Goal: Task Accomplishment & Management: Manage account settings

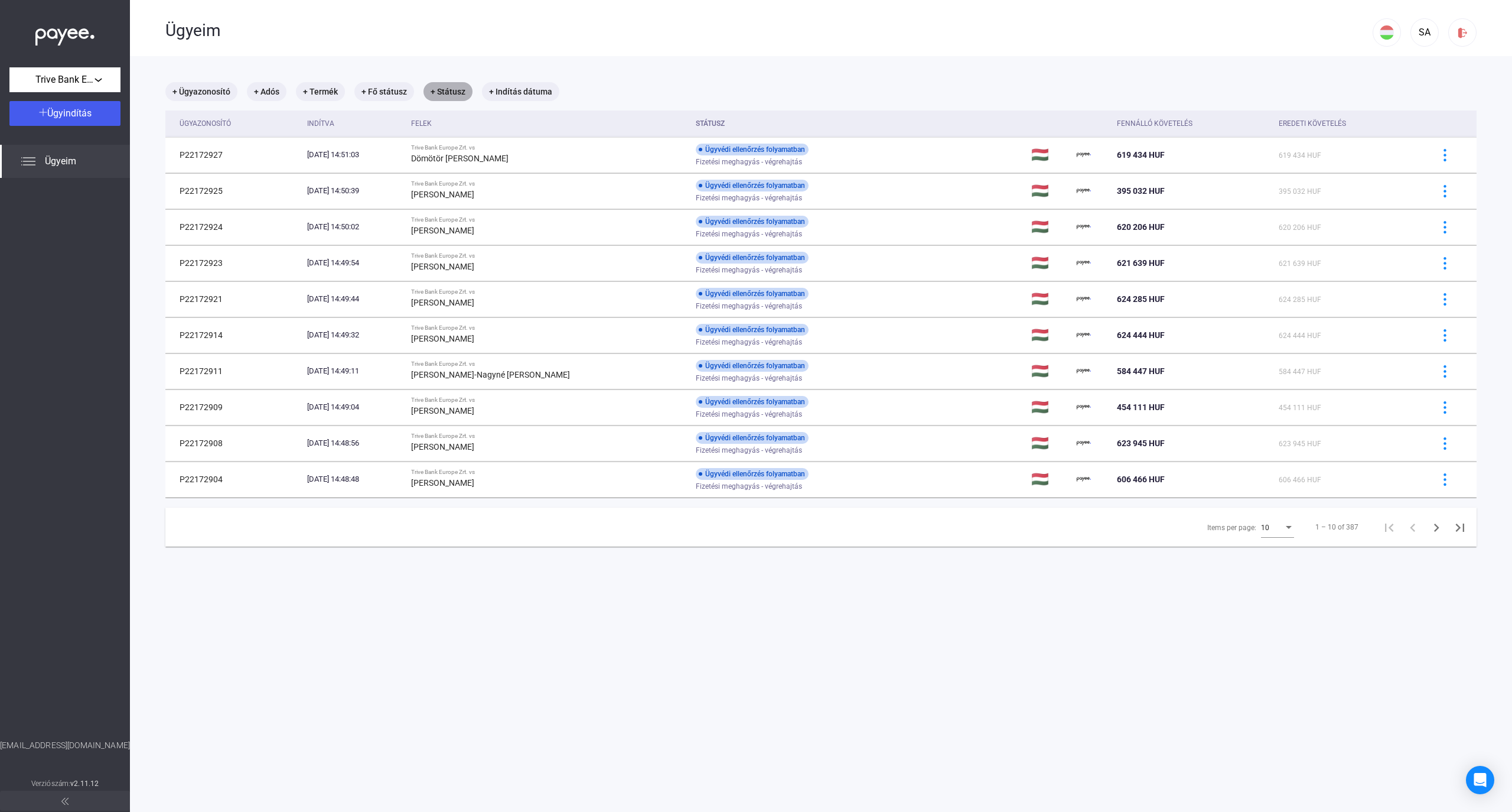
click at [460, 95] on mat-chip "+ Státusz" at bounding box center [448, 92] width 49 height 19
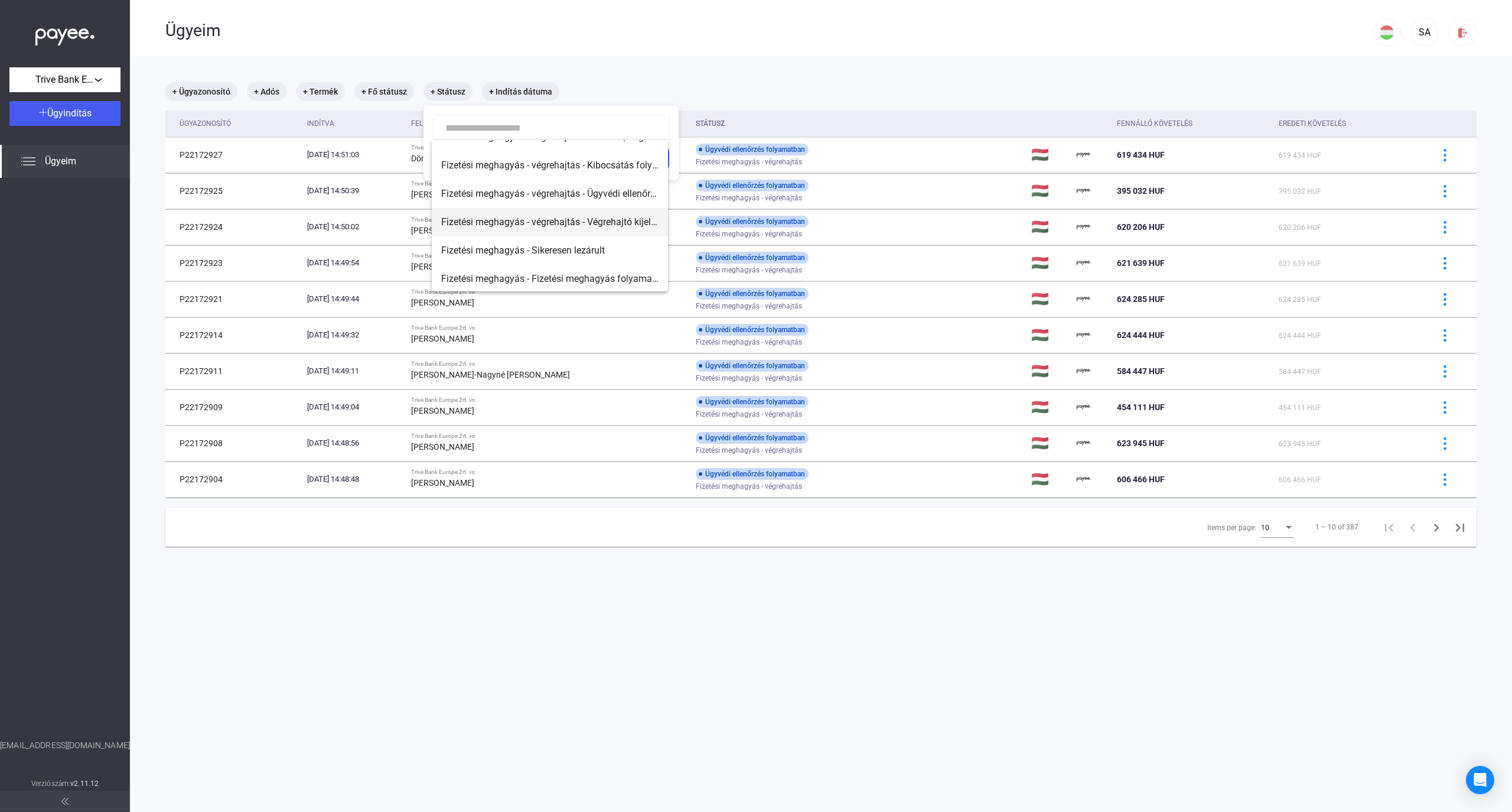
scroll to position [157, 0]
click at [689, 67] on div at bounding box center [756, 406] width 1512 height 812
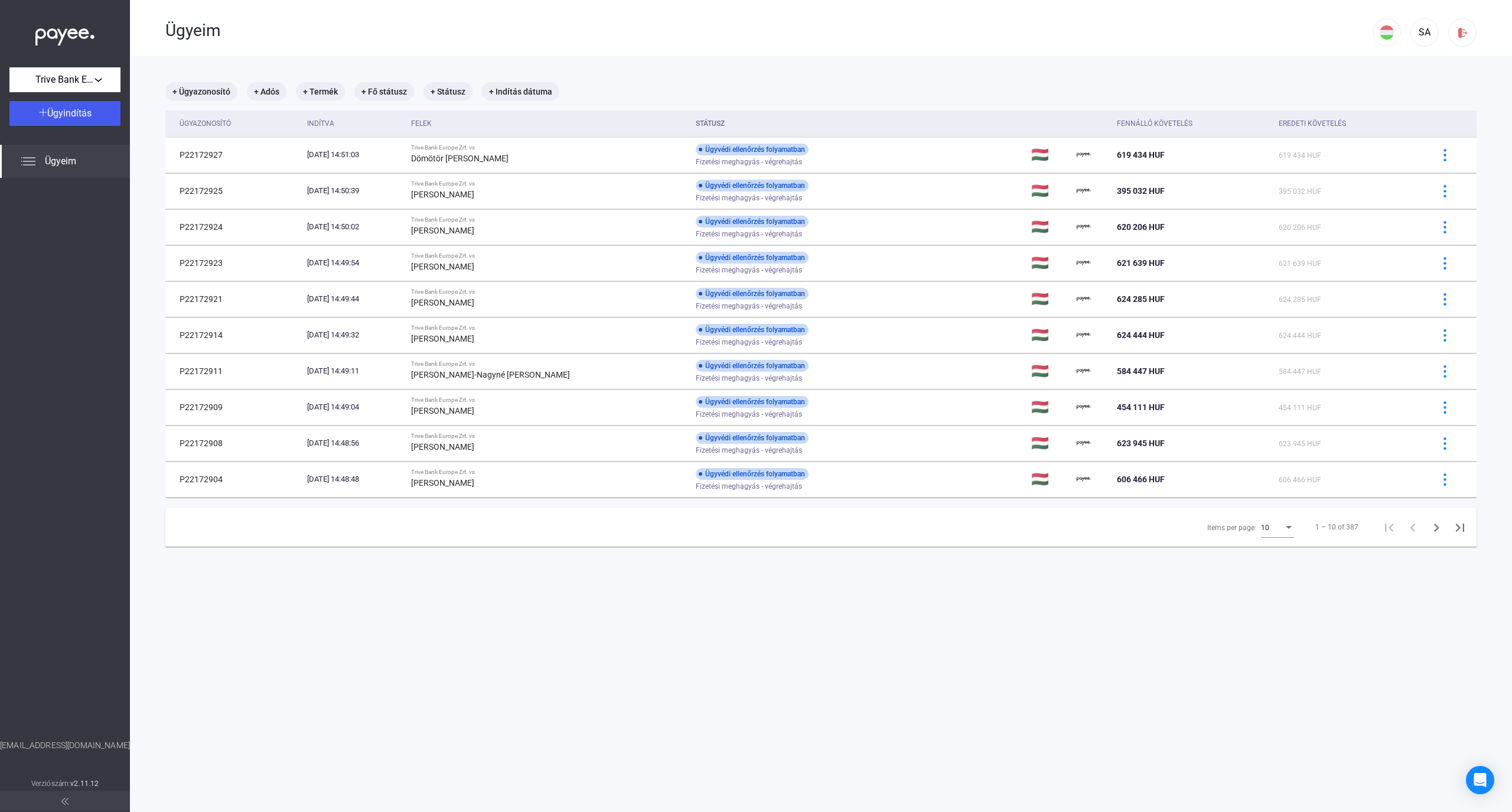
click at [431, 128] on div "Felek" at bounding box center [421, 124] width 21 height 14
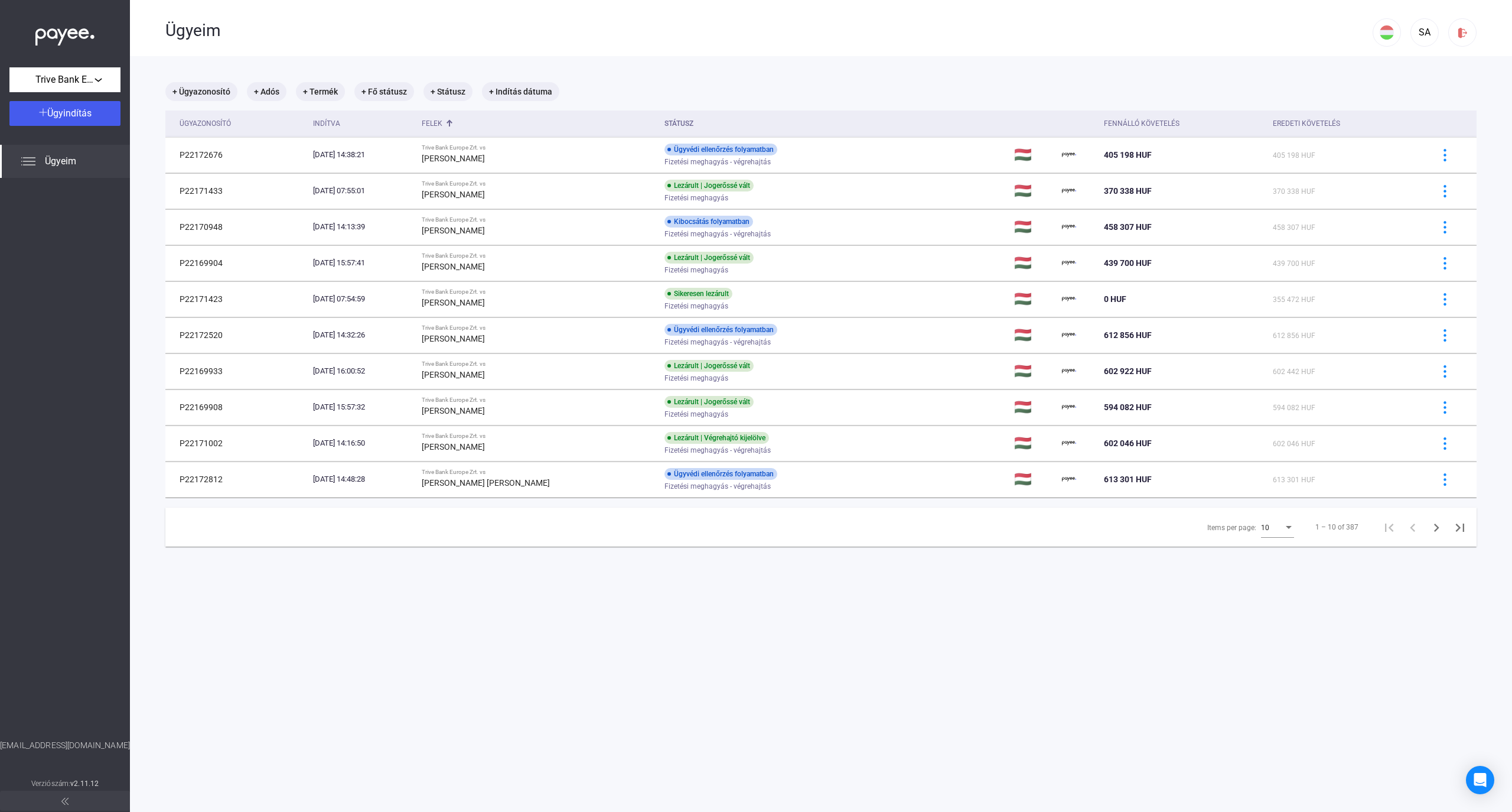
click at [1261, 528] on span "10" at bounding box center [1265, 527] width 8 height 8
click at [1258, 556] on span "25" at bounding box center [1267, 551] width 33 height 14
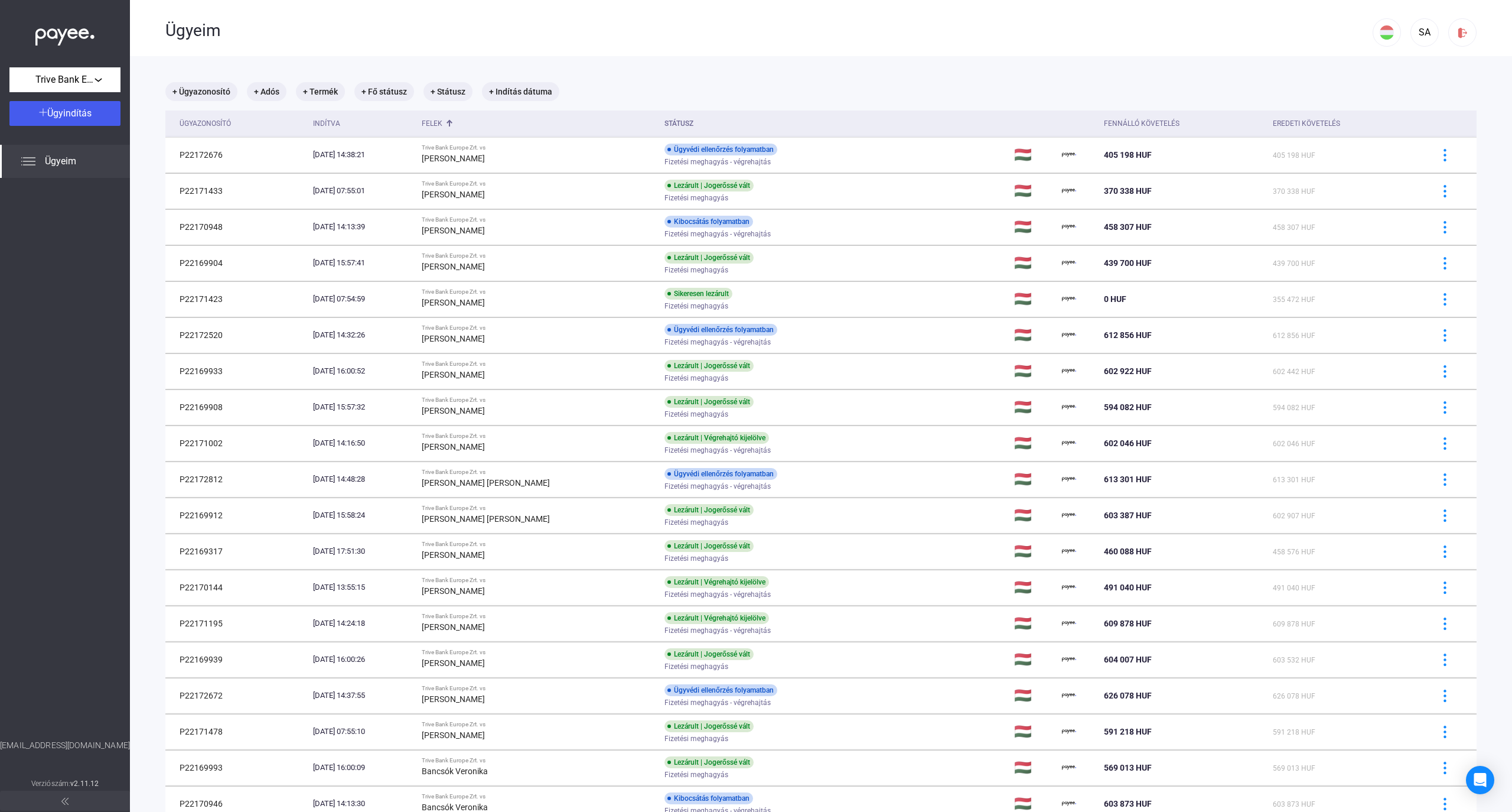
scroll to position [315, 0]
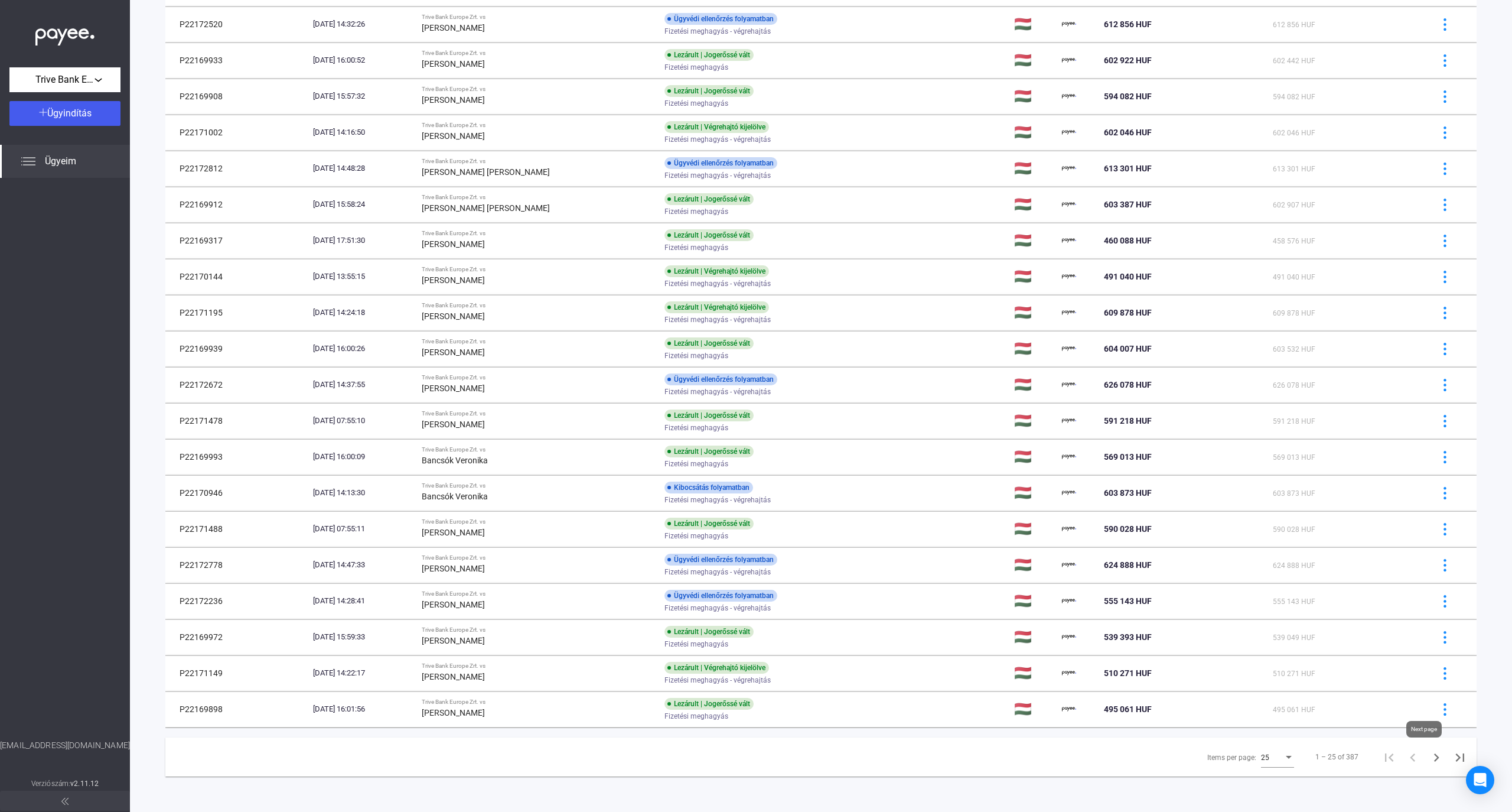
click at [1428, 761] on icon "Next page" at bounding box center [1436, 757] width 17 height 17
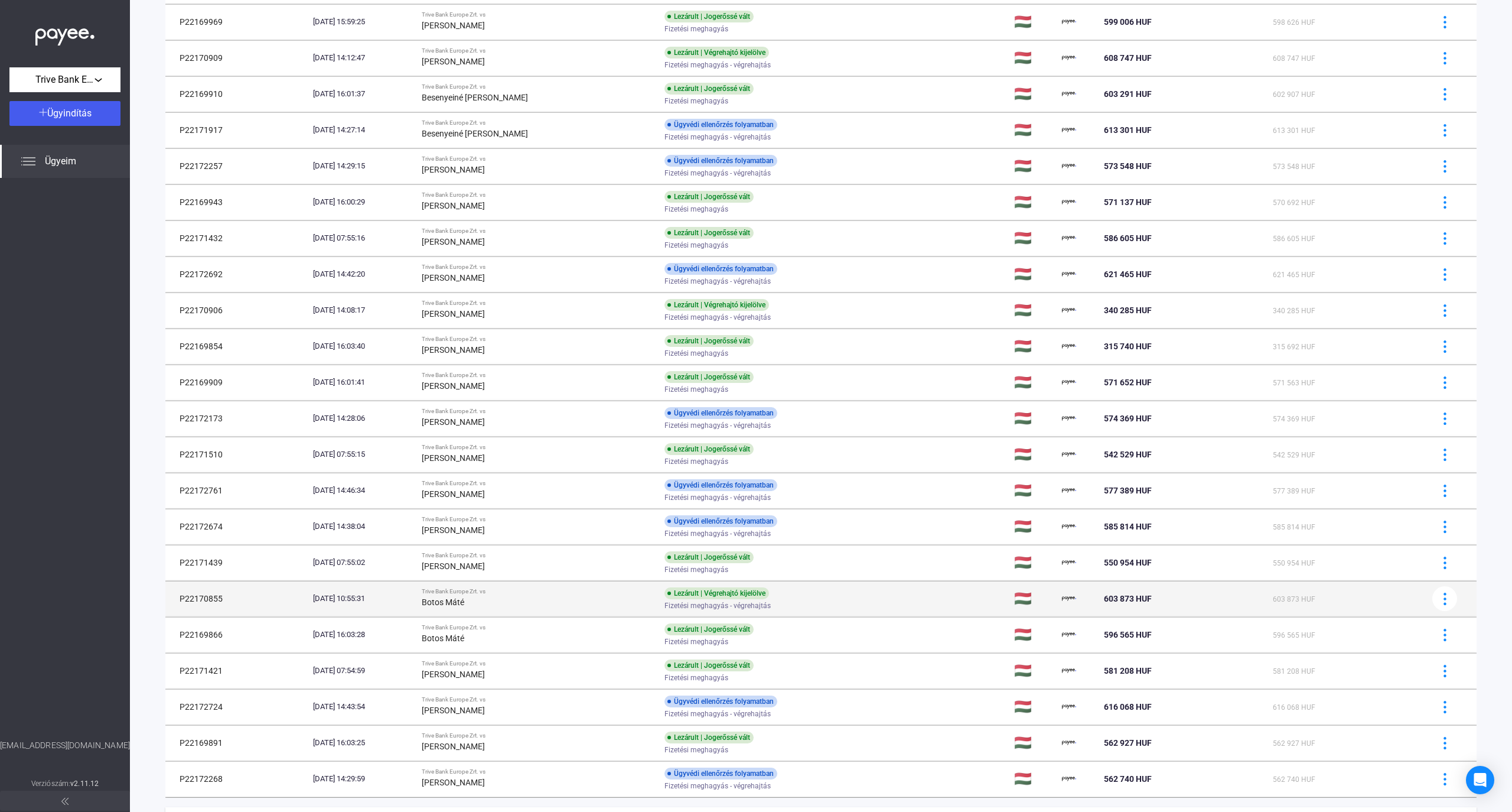
scroll to position [315, 0]
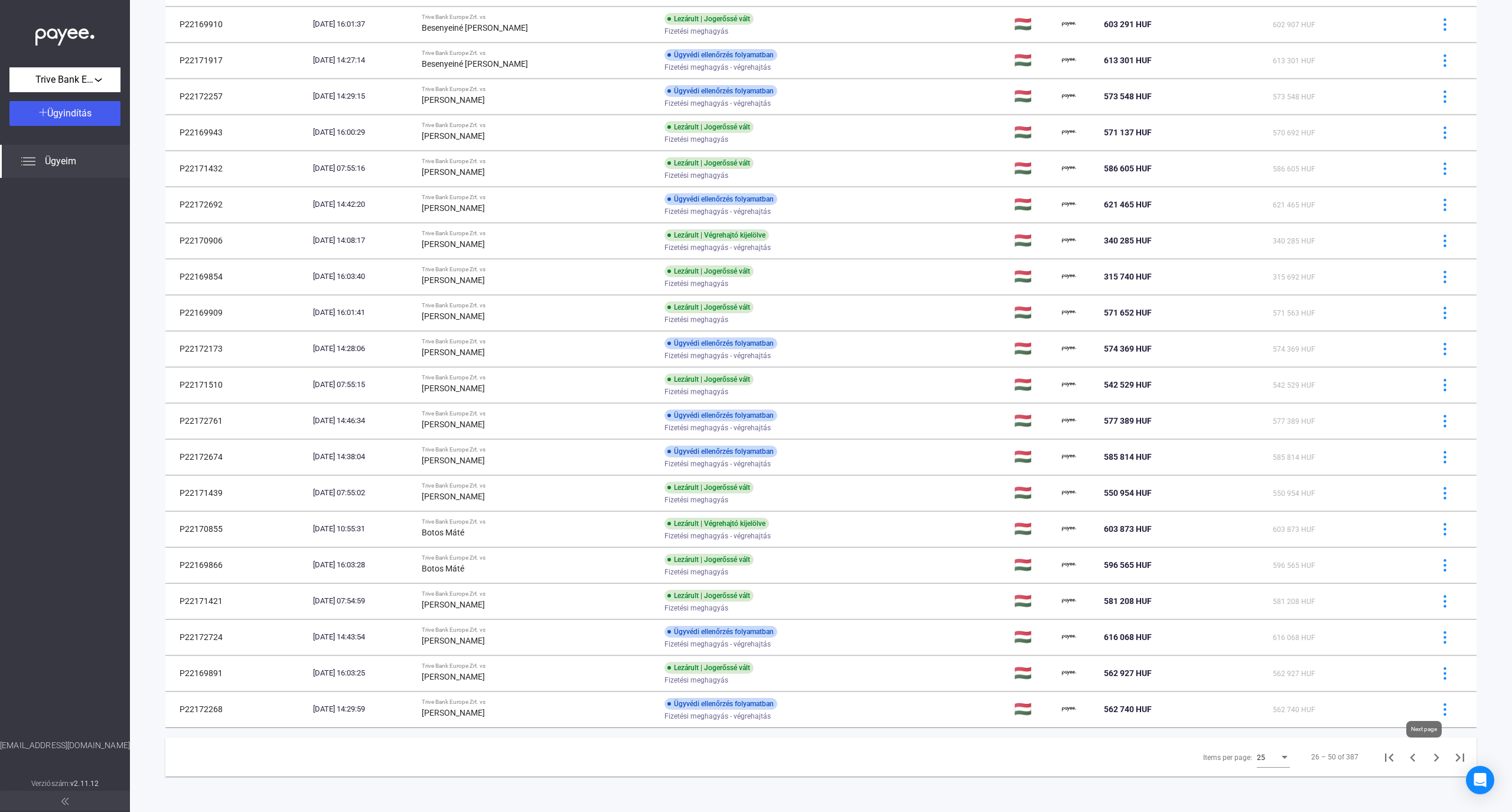
click at [1428, 758] on icon "Next page" at bounding box center [1436, 757] width 17 height 17
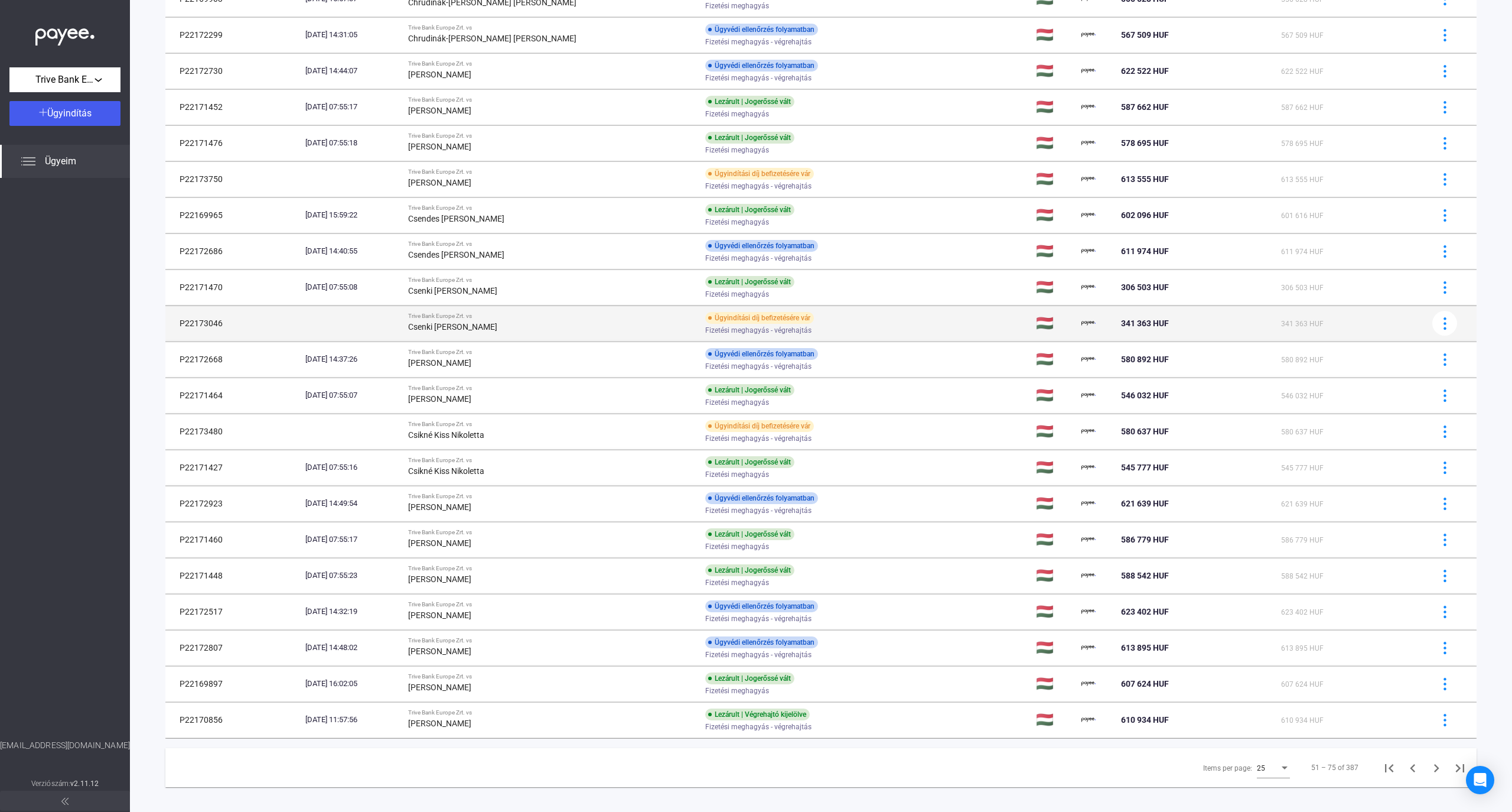
scroll to position [315, 0]
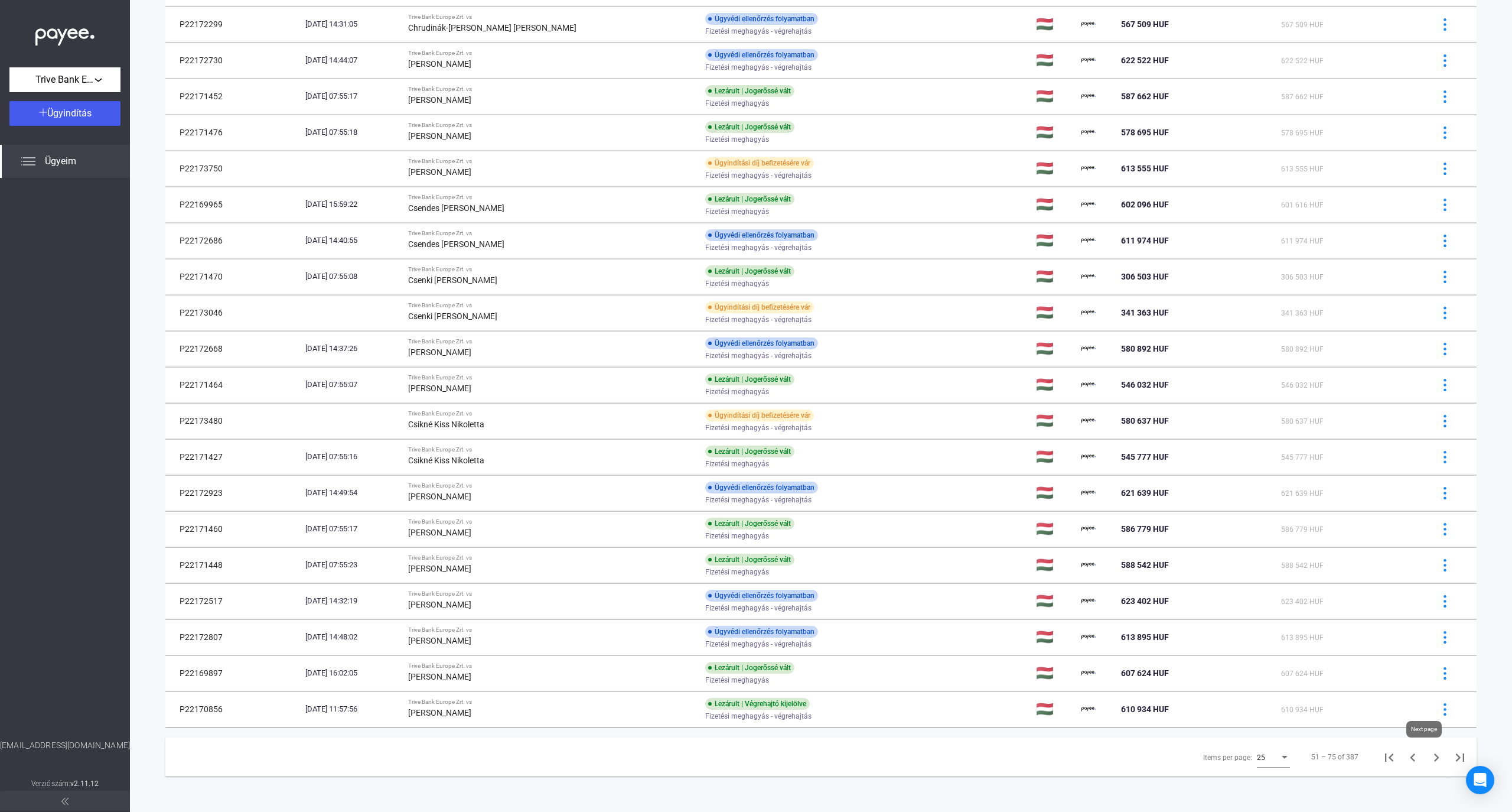
click at [1428, 755] on icon "Next page" at bounding box center [1436, 757] width 17 height 17
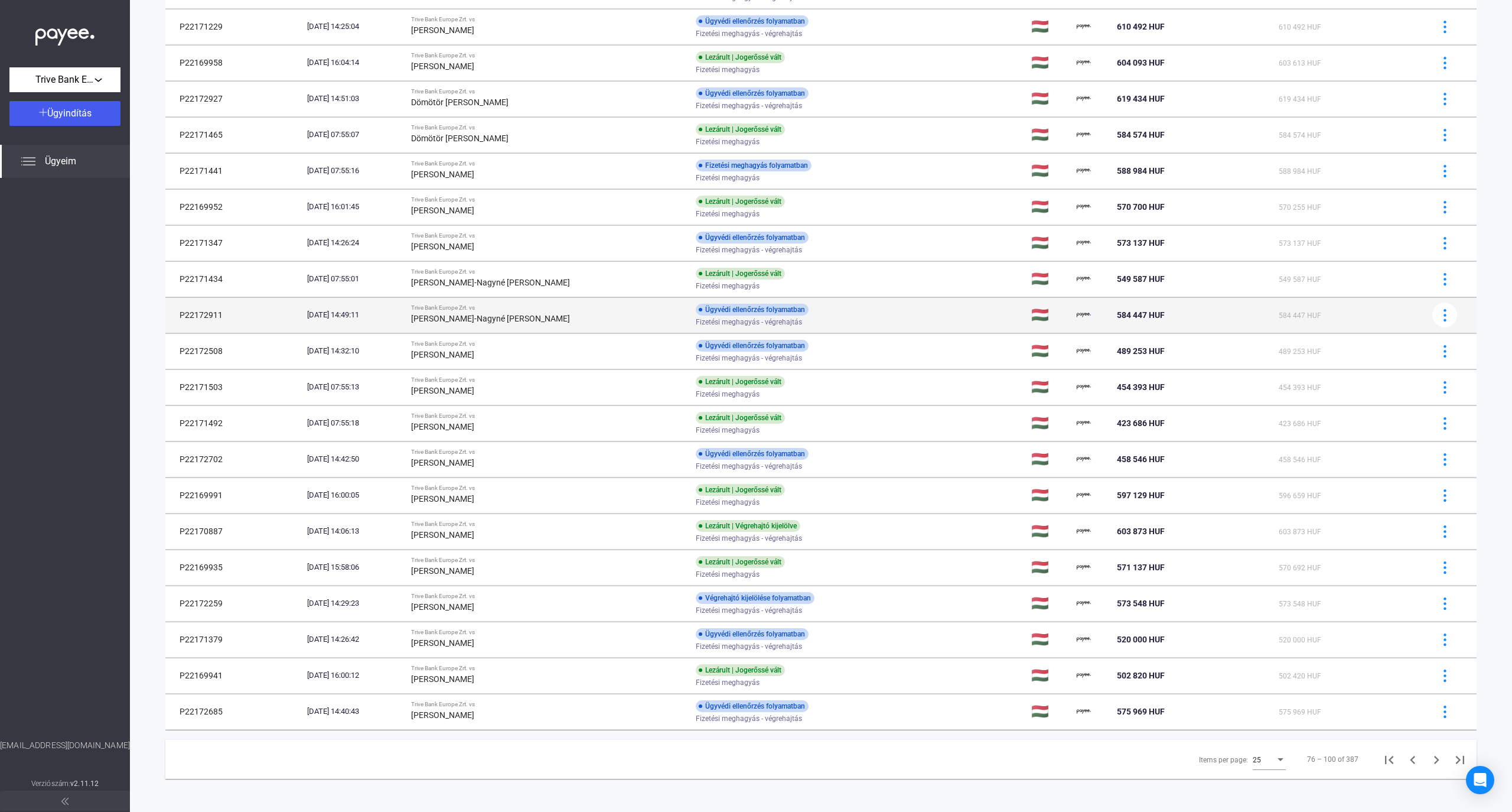
scroll to position [315, 0]
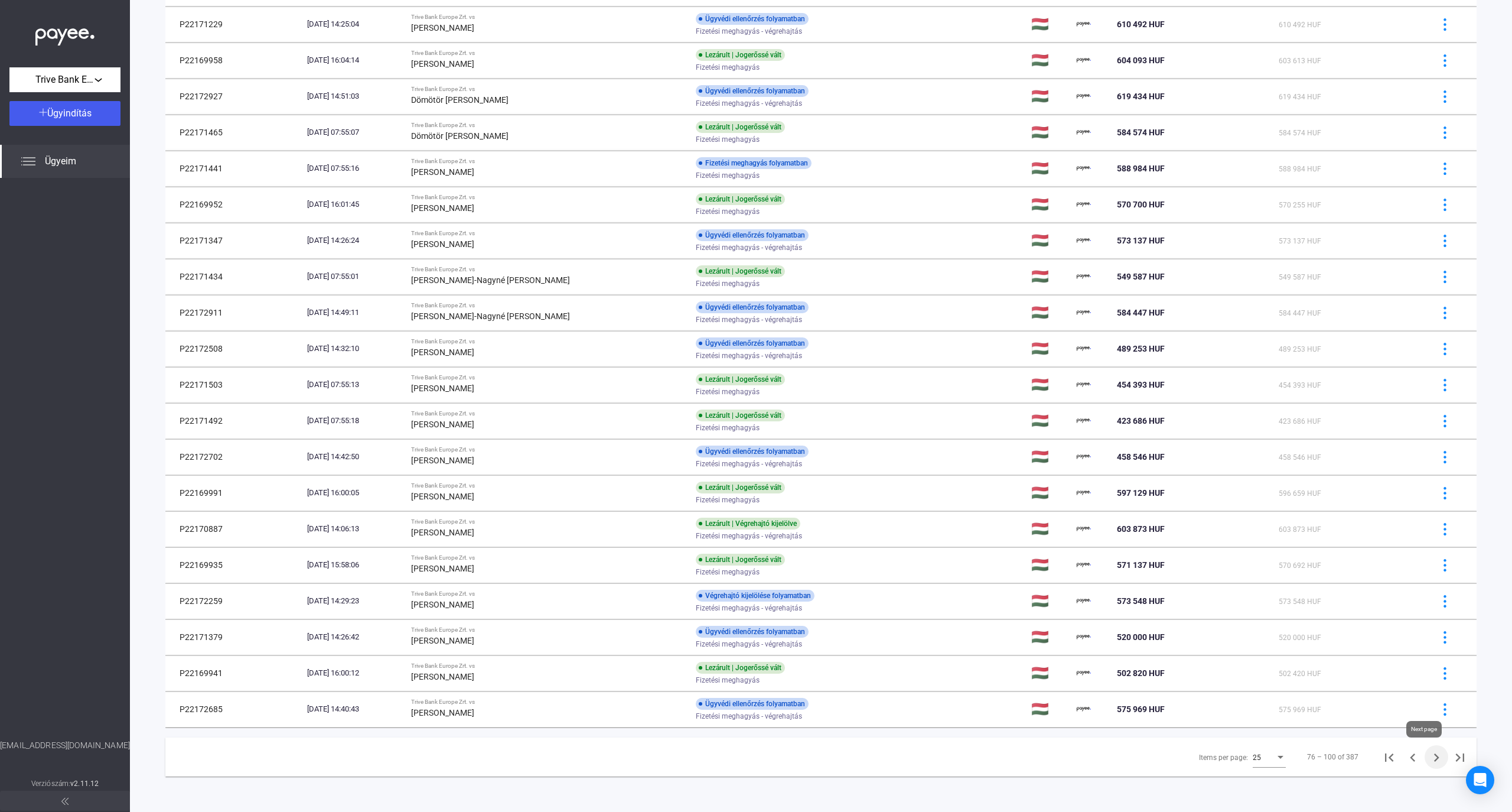
click at [1428, 755] on icon "Next page" at bounding box center [1436, 757] width 17 height 17
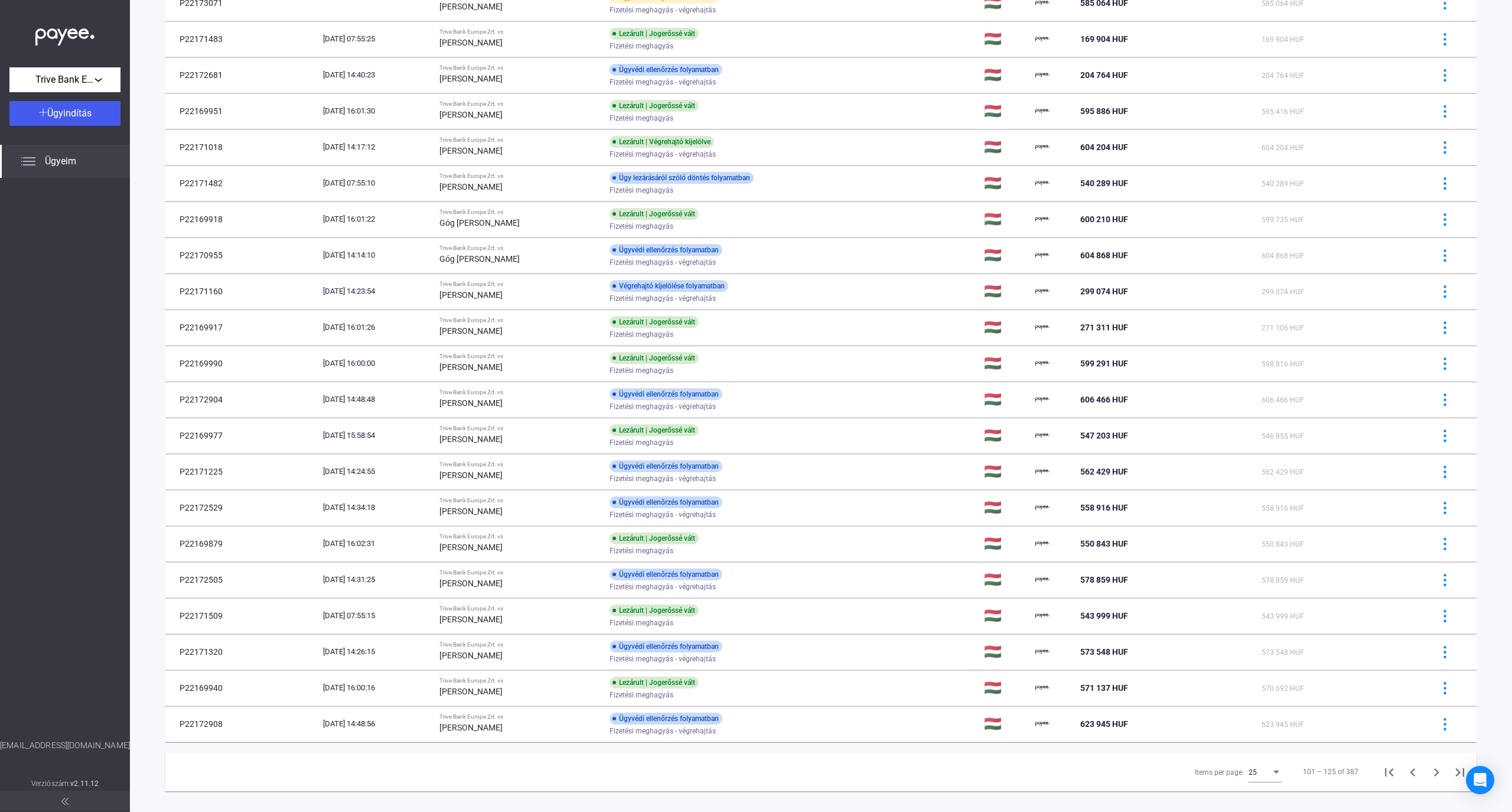
scroll to position [315, 0]
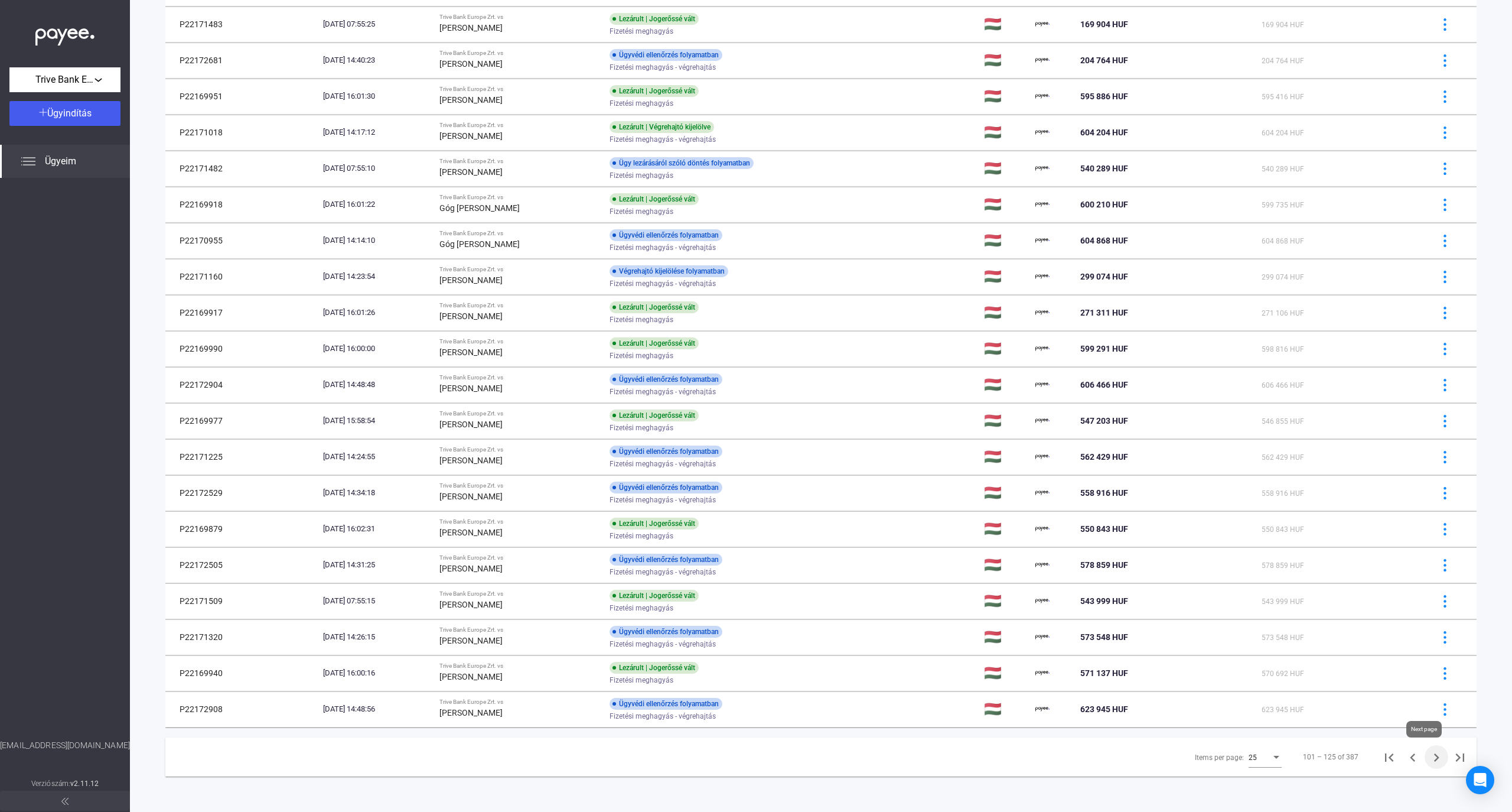
click at [1434, 755] on icon "Next page" at bounding box center [1436, 757] width 5 height 8
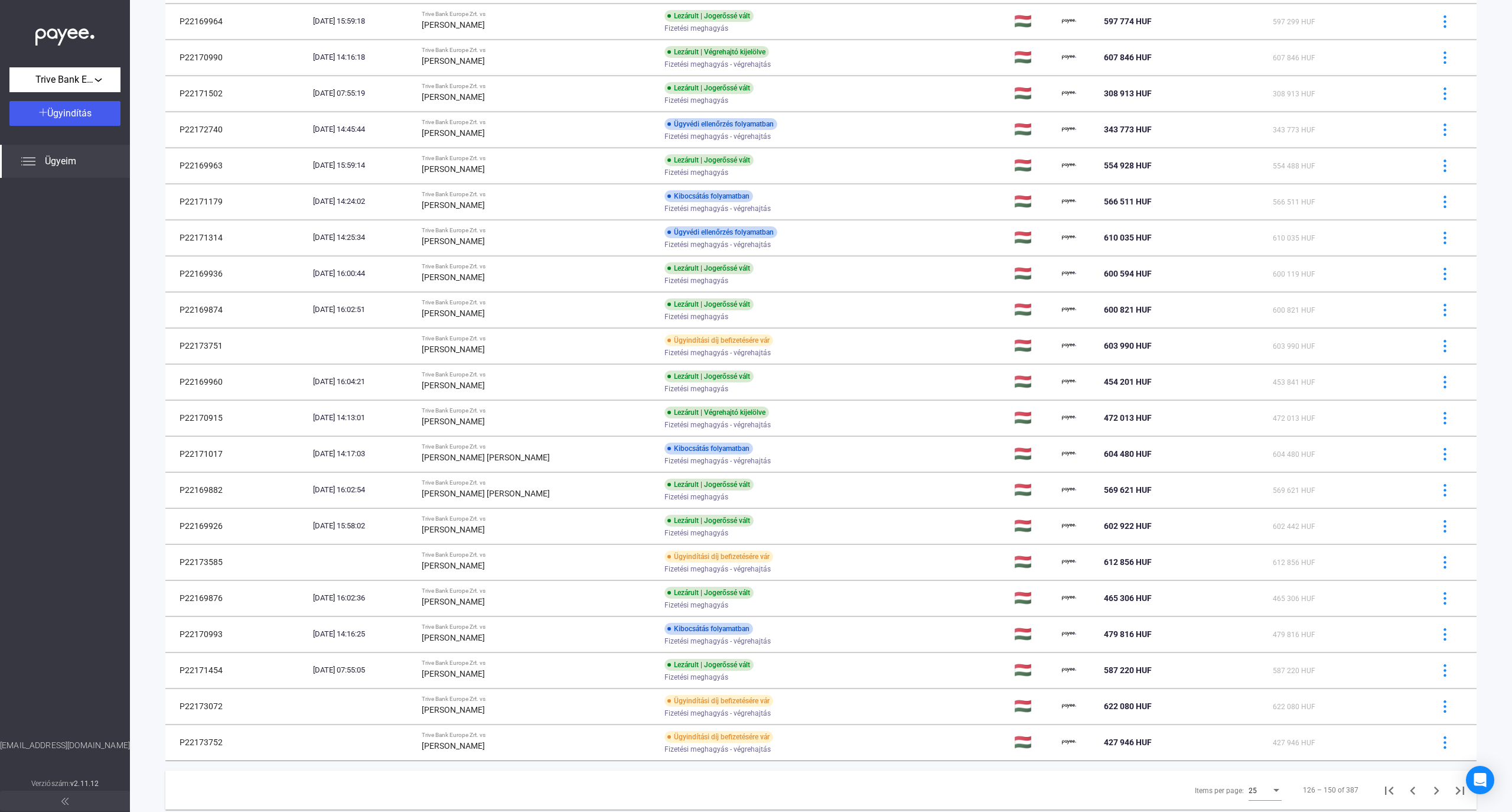
scroll to position [315, 0]
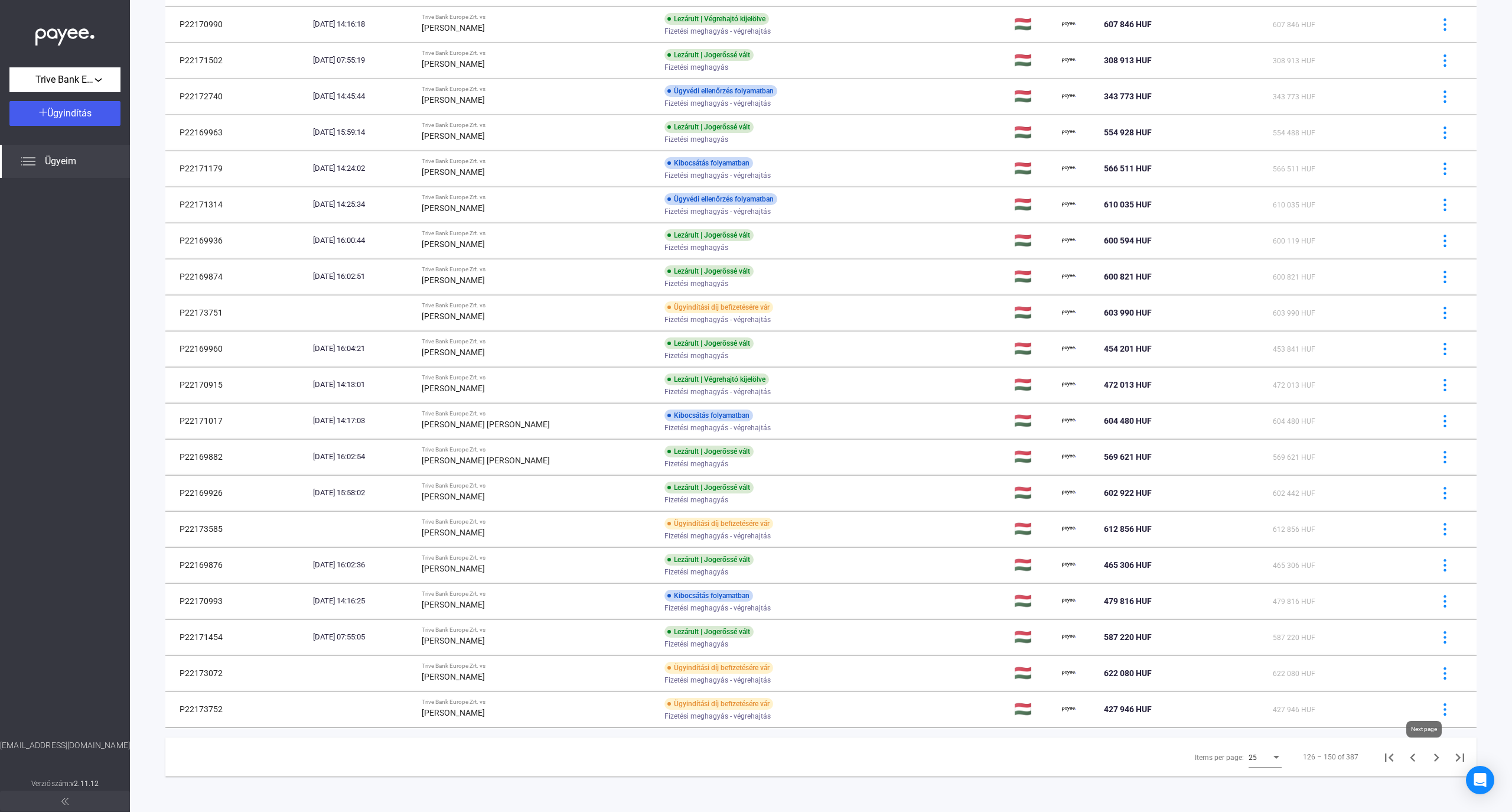
click at [1434, 758] on icon "Next page" at bounding box center [1436, 757] width 5 height 8
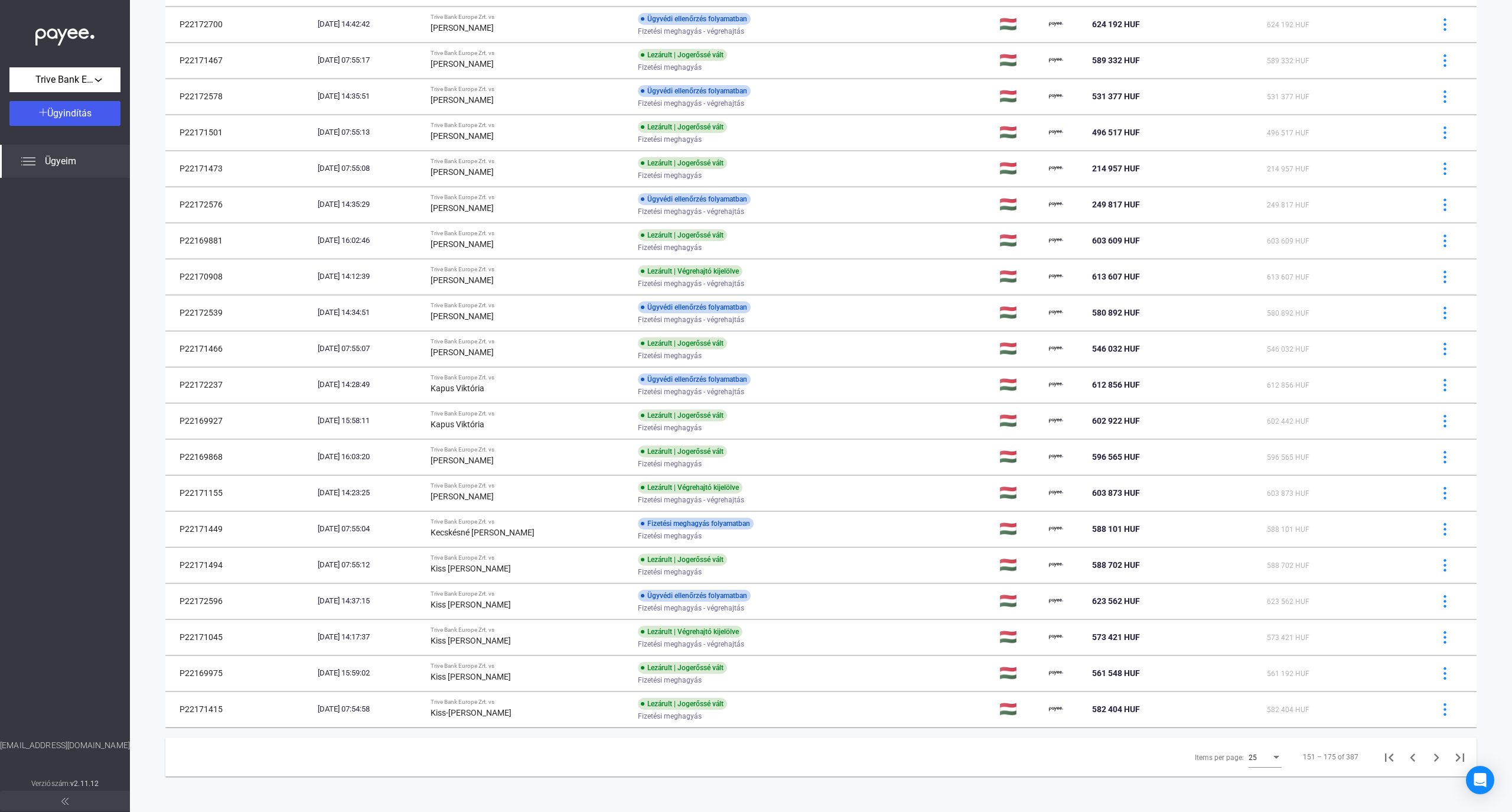
scroll to position [315, 0]
click at [1428, 755] on icon "Next page" at bounding box center [1436, 757] width 17 height 17
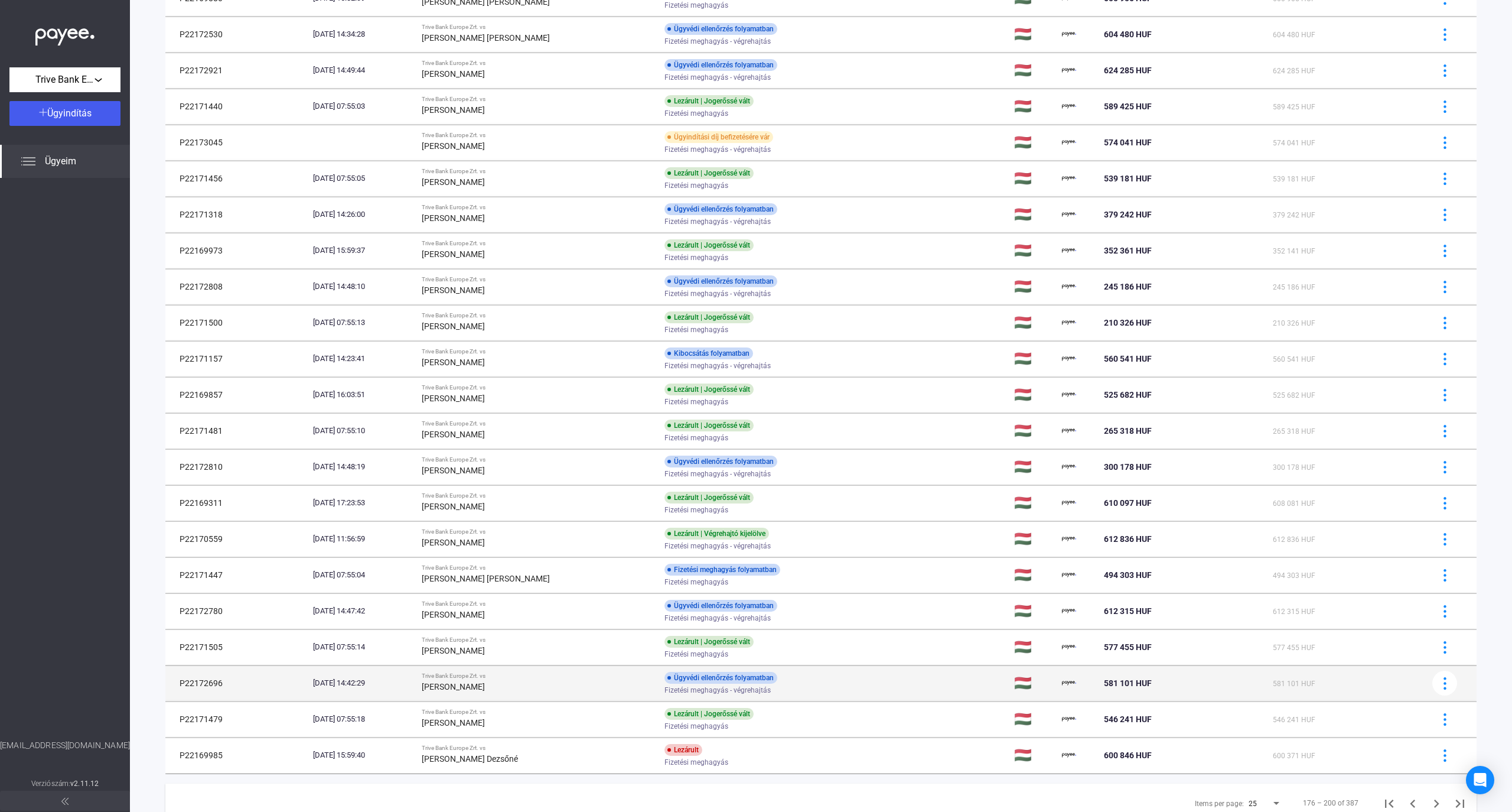
scroll to position [315, 0]
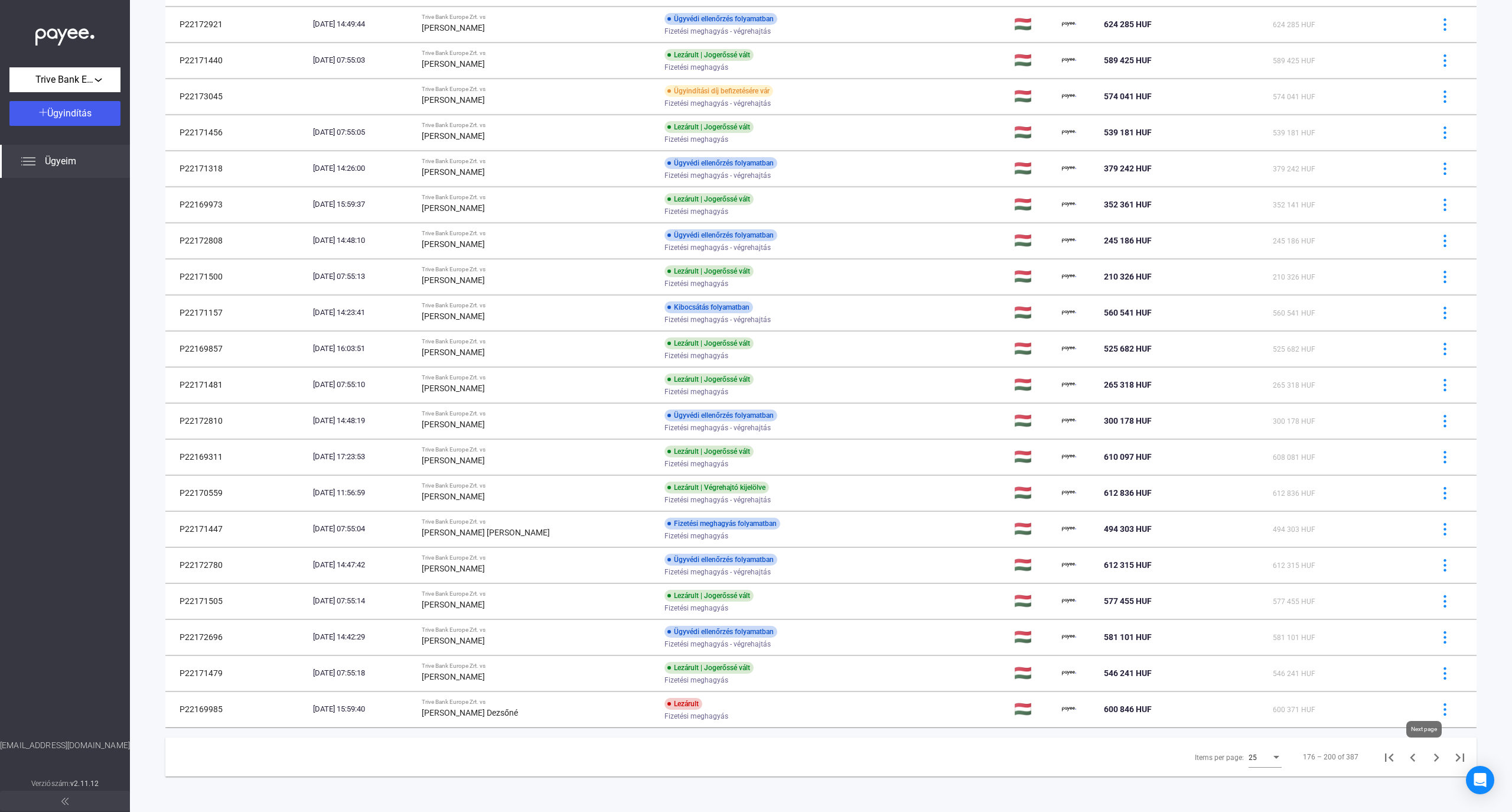
click at [1428, 761] on icon "Next page" at bounding box center [1436, 757] width 17 height 17
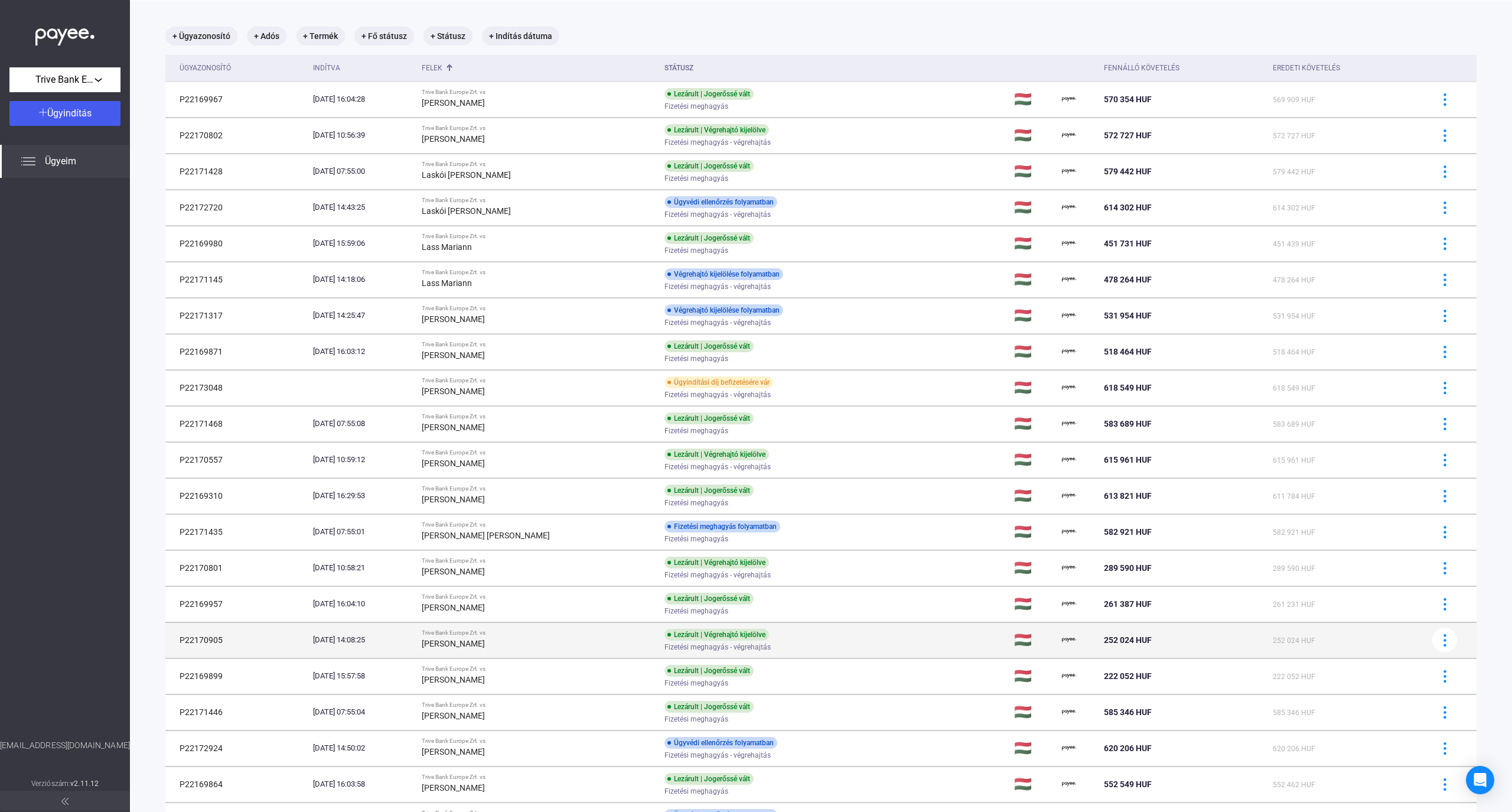
click at [577, 643] on div "[PERSON_NAME]" at bounding box center [538, 644] width 233 height 14
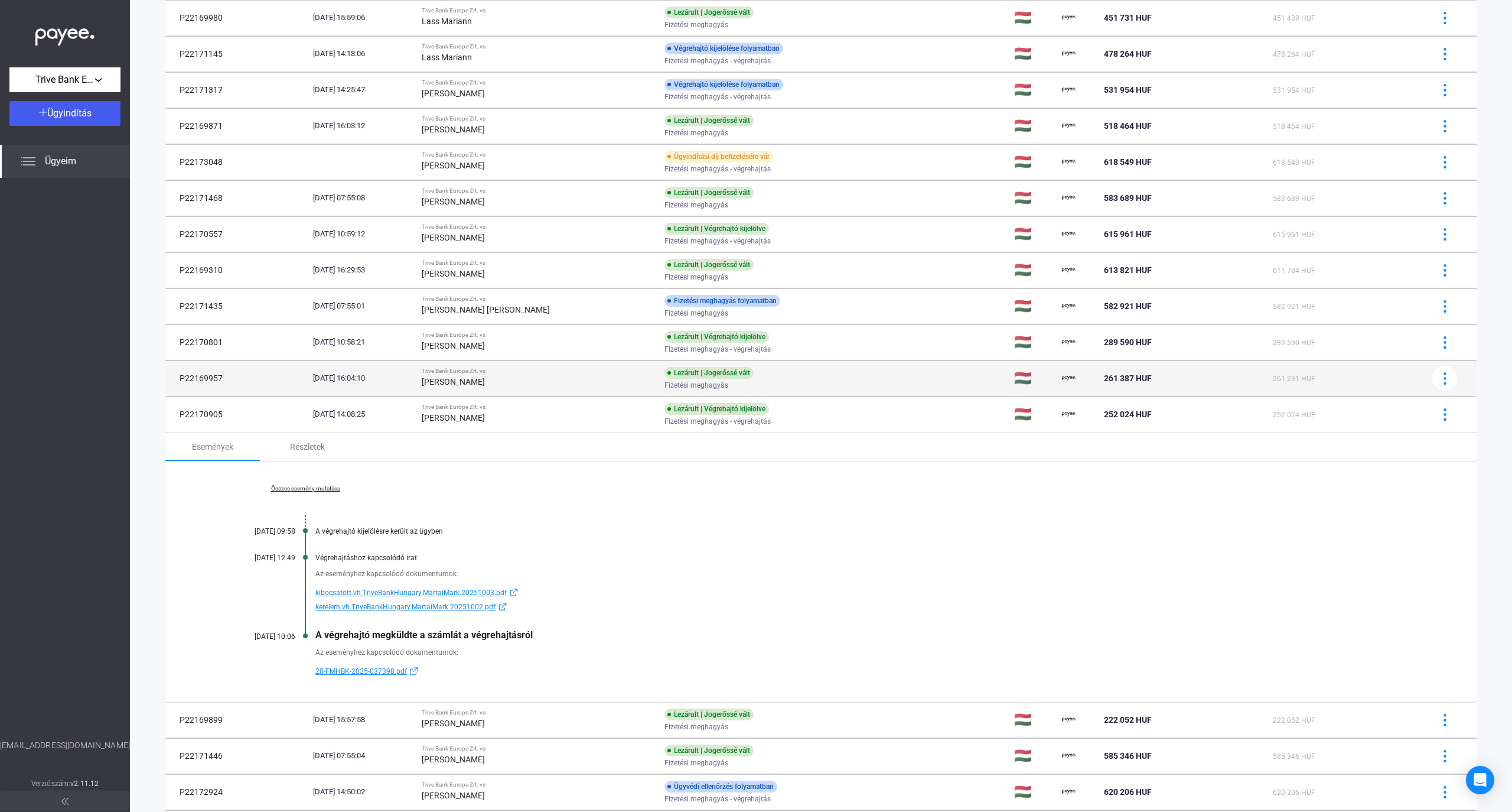
scroll to position [292, 0]
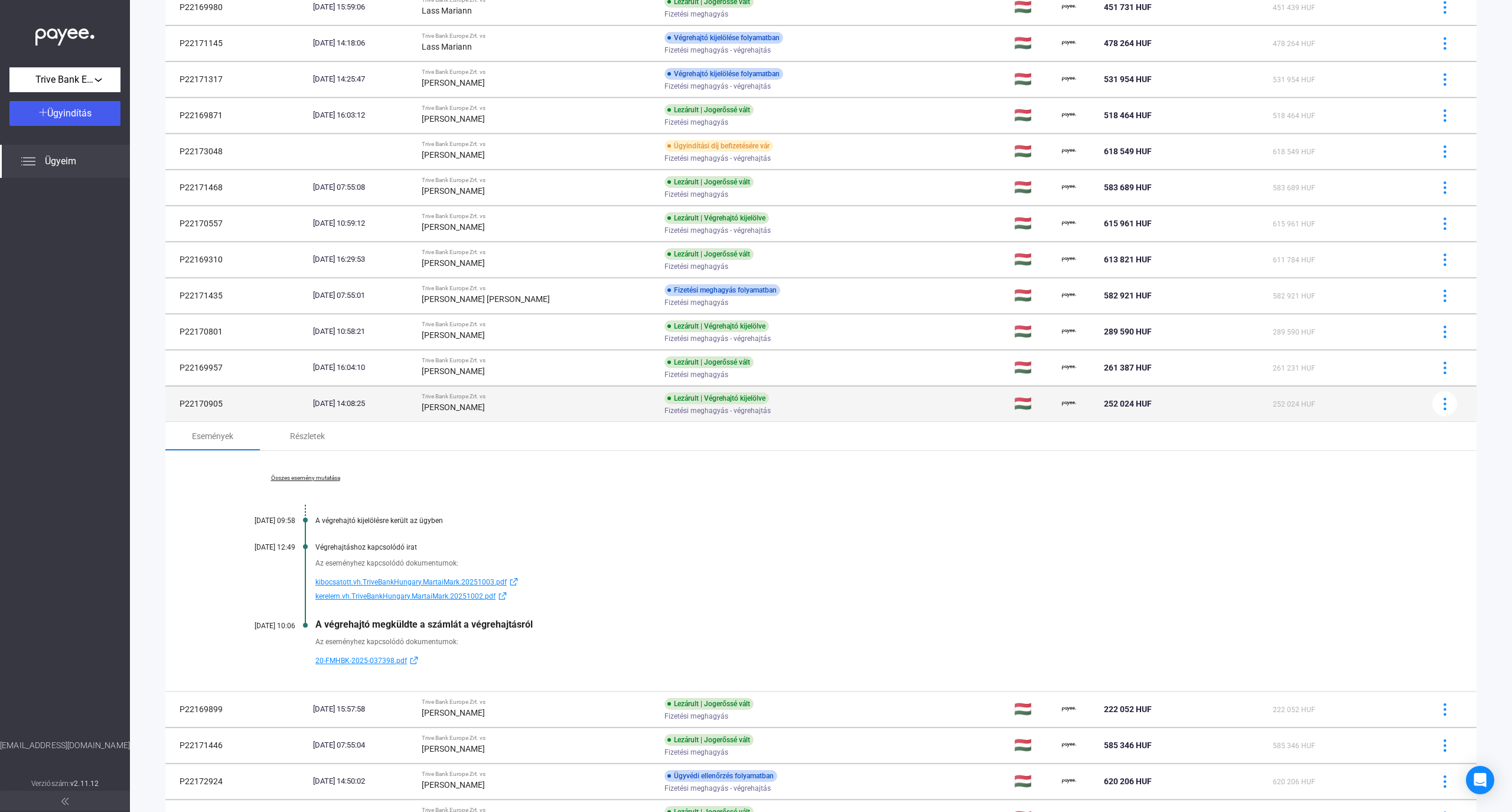
drag, startPoint x: 173, startPoint y: 409, endPoint x: 239, endPoint y: 408, distance: 66.0
click at [239, 408] on td "P22170905" at bounding box center [237, 403] width 143 height 35
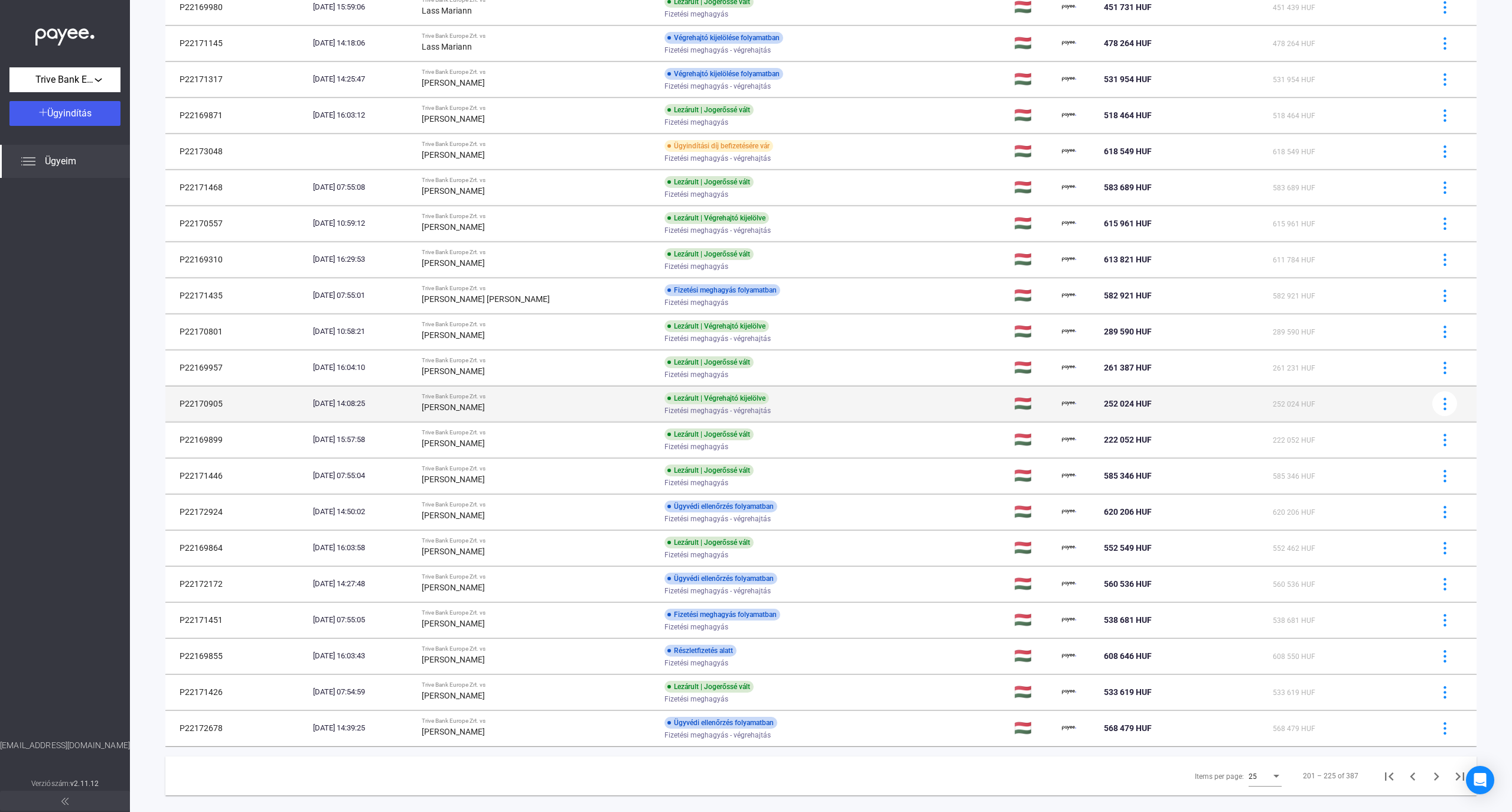
copy td "P22170905"
click at [563, 409] on div "[PERSON_NAME]" at bounding box center [538, 407] width 233 height 14
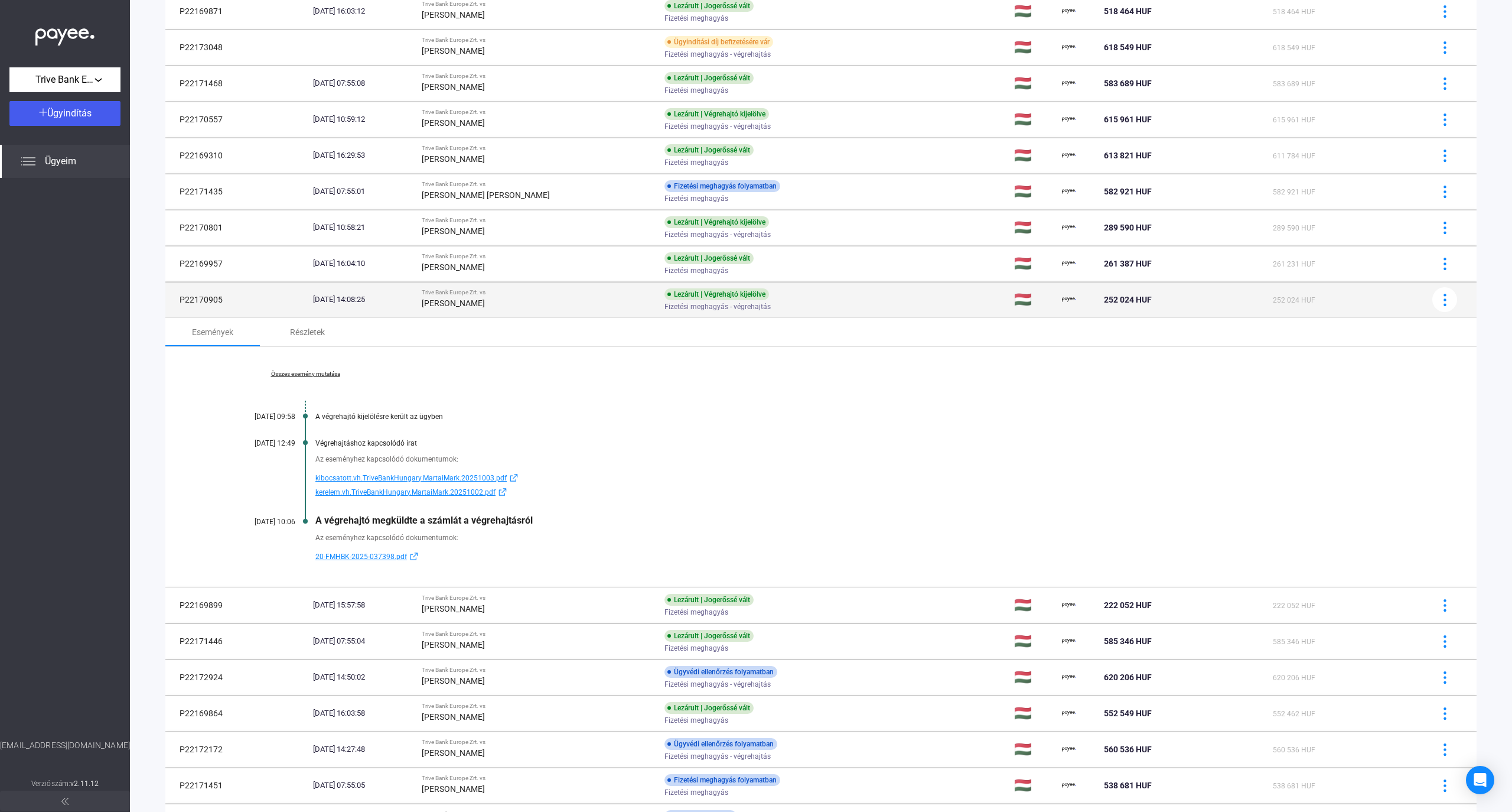
scroll to position [584, 0]
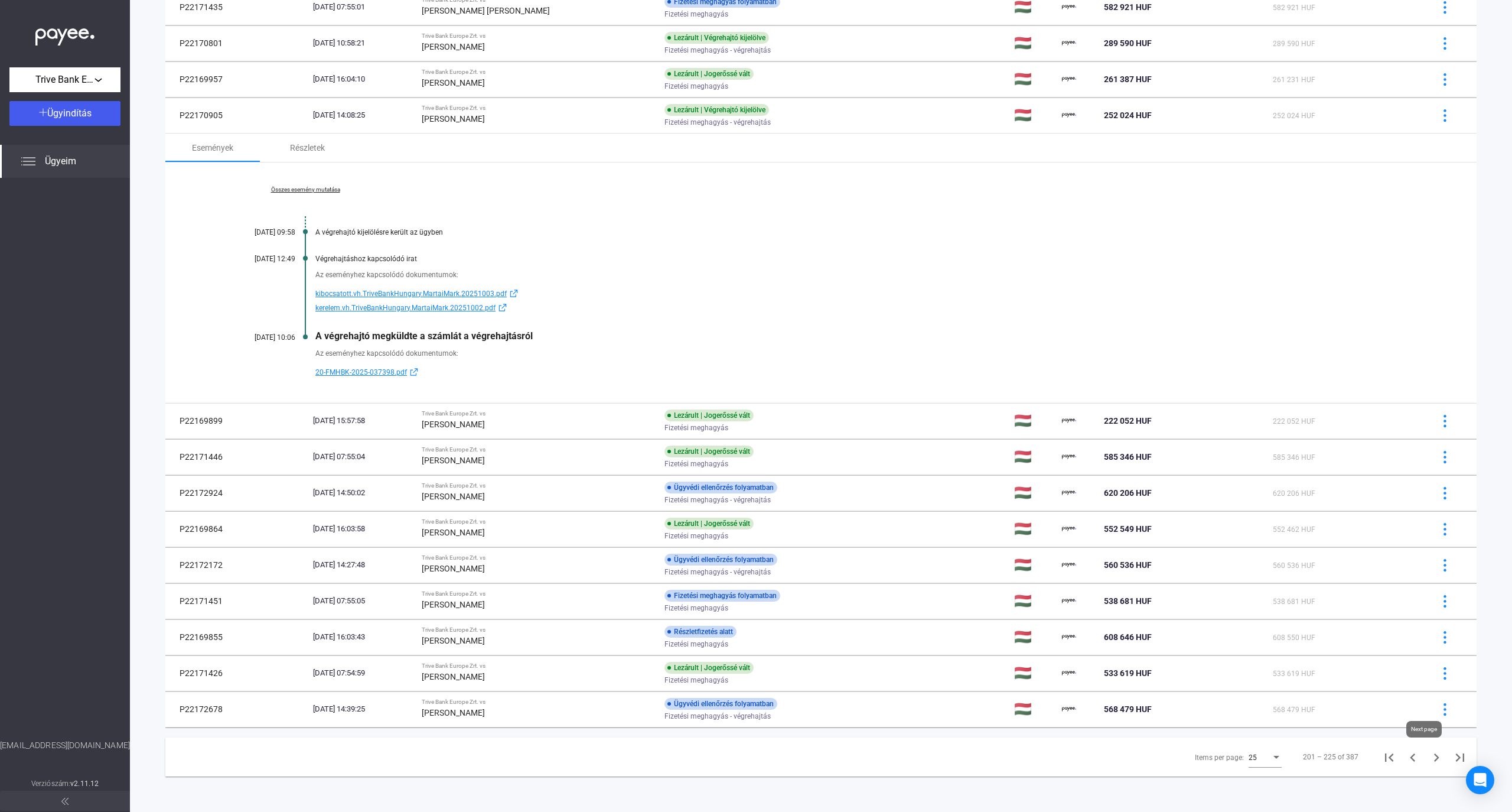
click at [1428, 762] on icon "Next page" at bounding box center [1436, 757] width 17 height 17
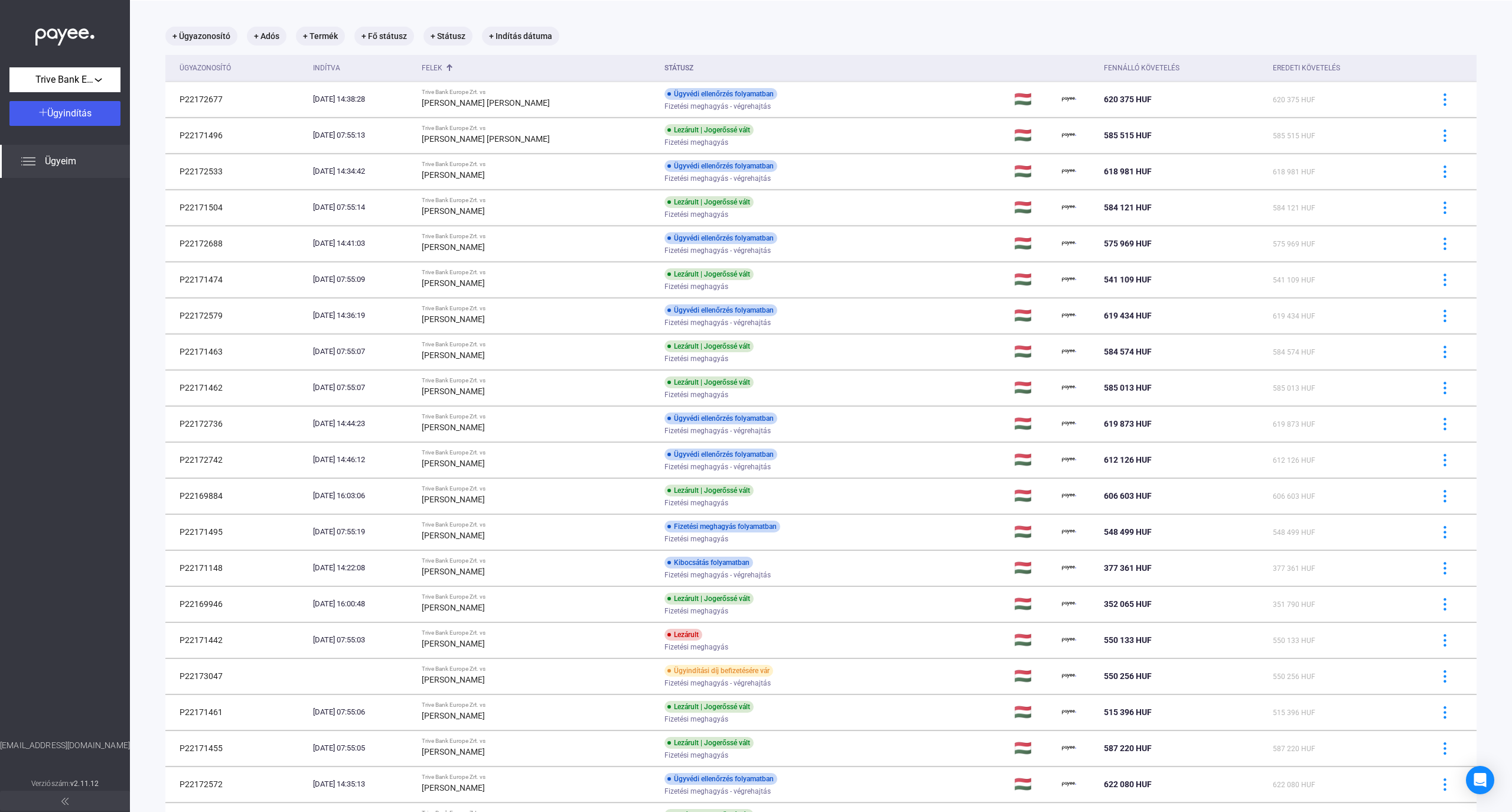
scroll to position [315, 0]
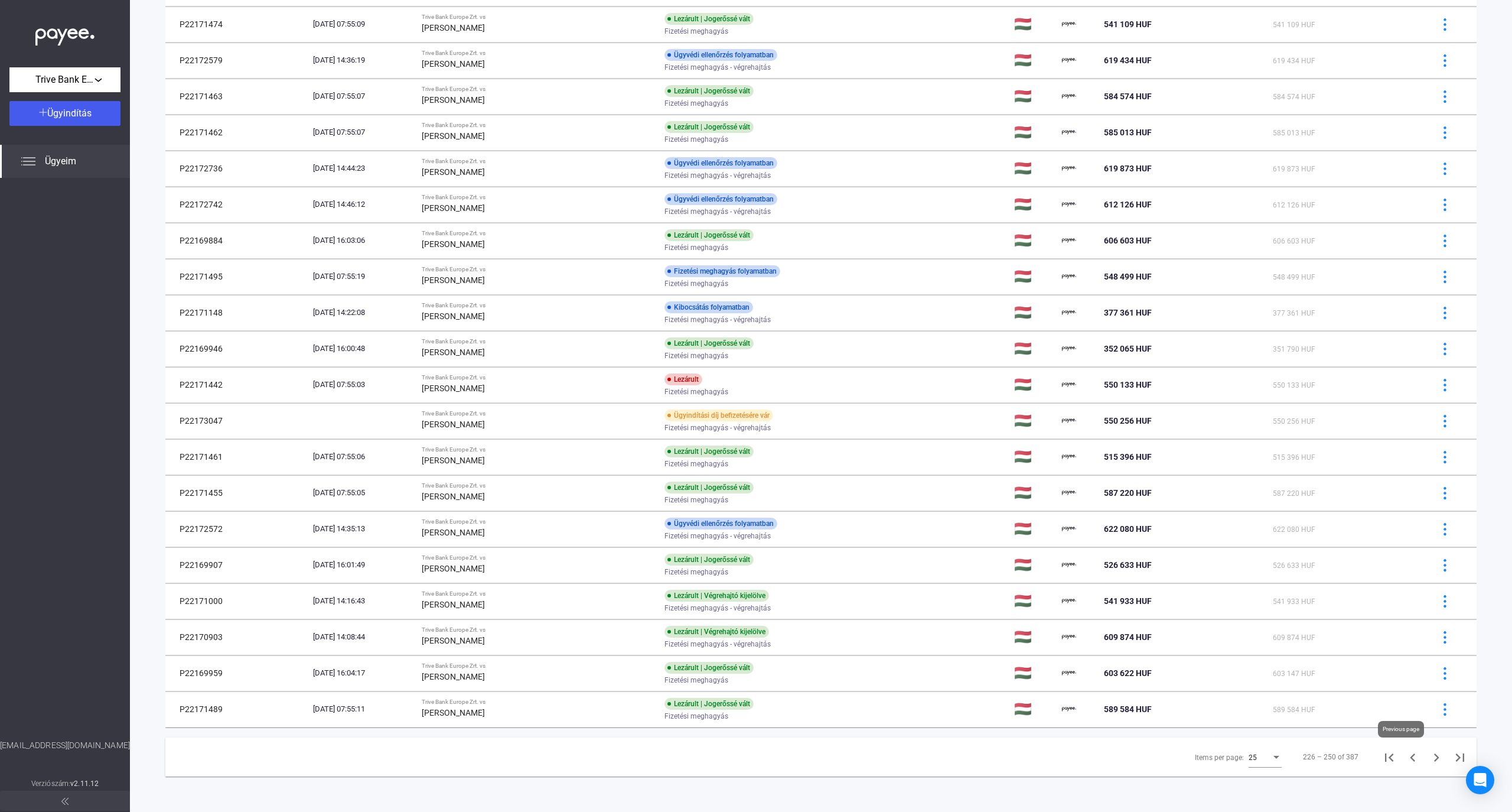
click at [1404, 756] on icon "Previous page" at bounding box center [1412, 757] width 17 height 17
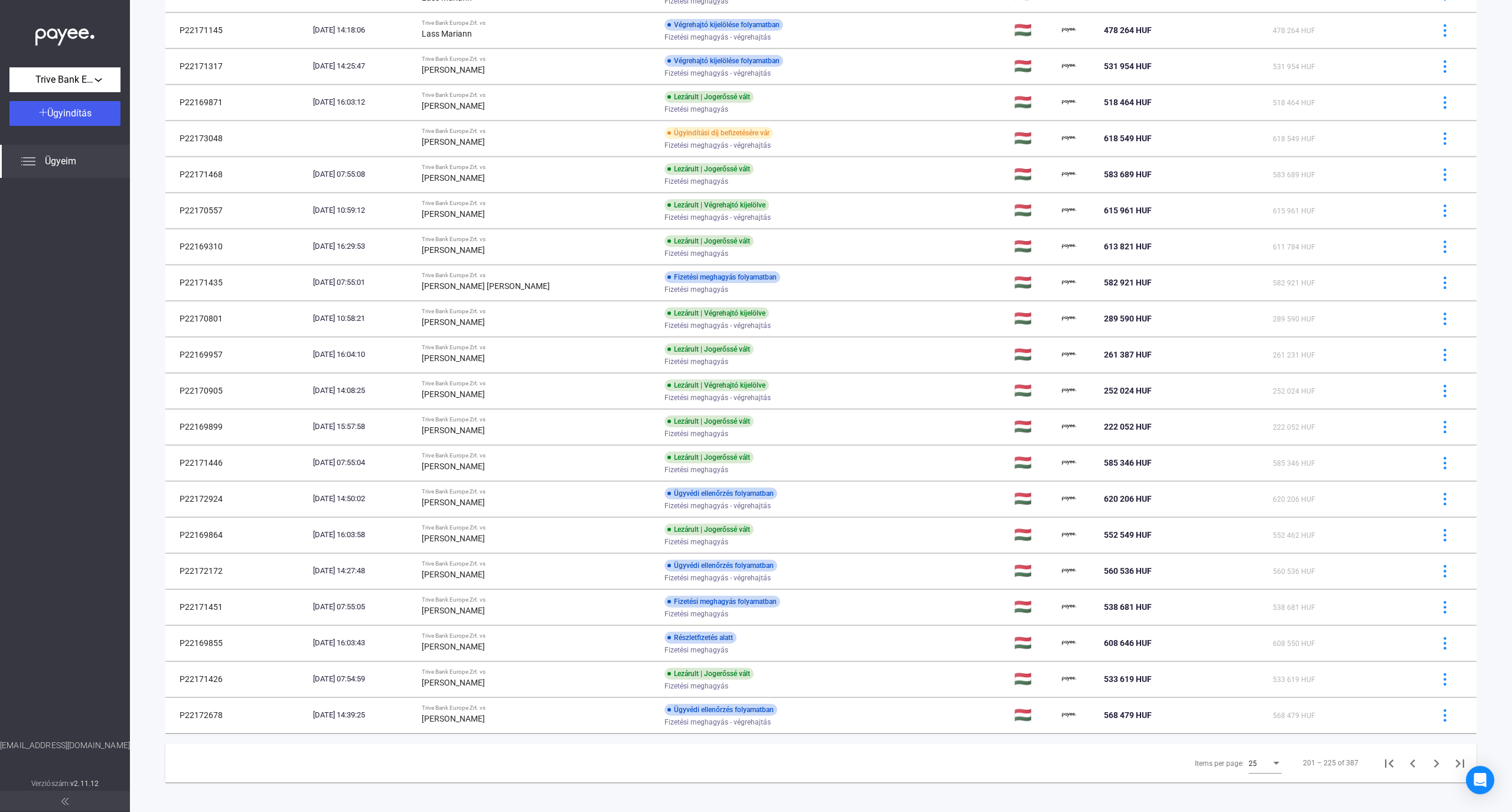
scroll to position [315, 0]
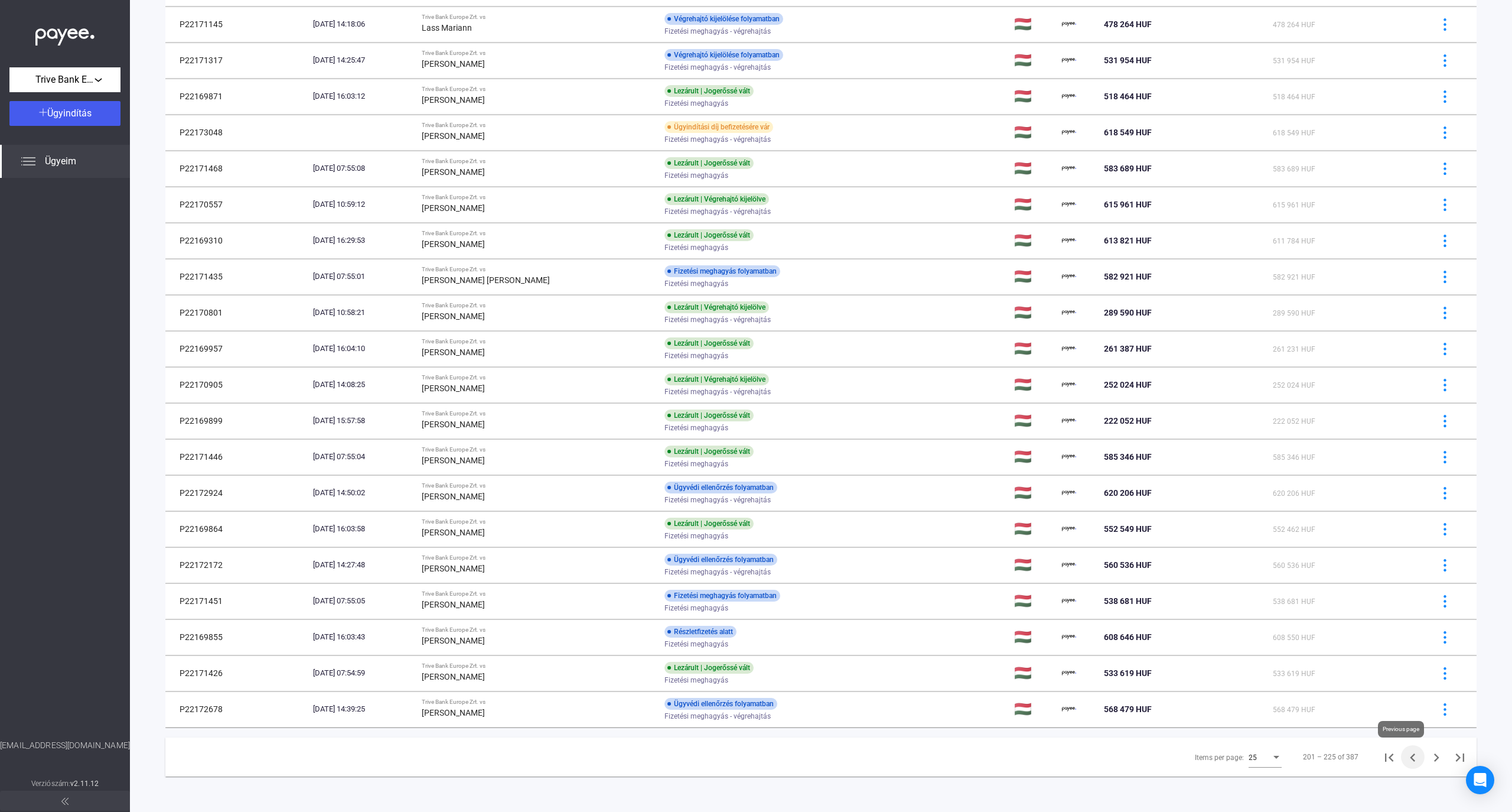
click at [1410, 755] on icon "Previous page" at bounding box center [1412, 757] width 5 height 8
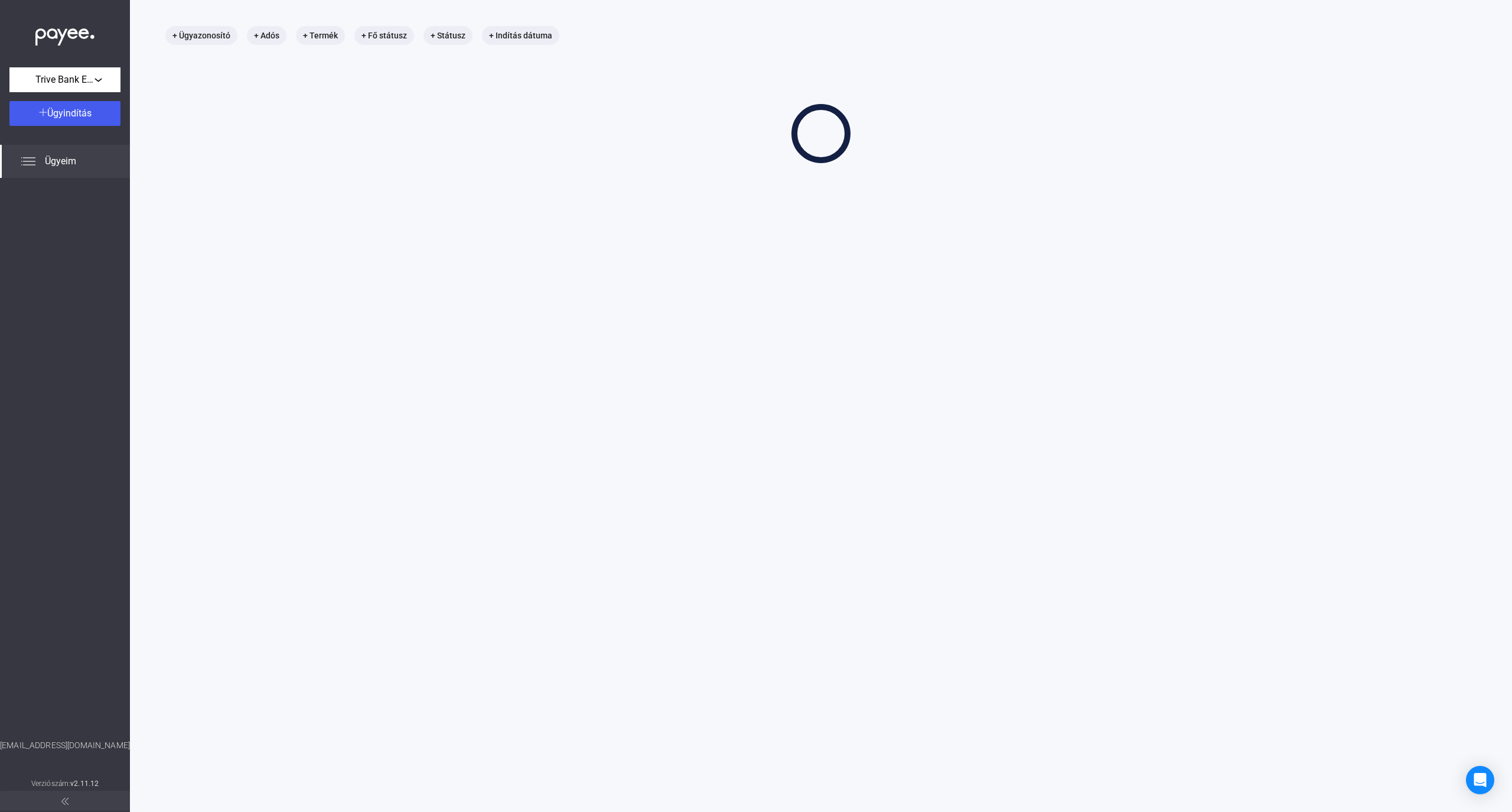
scroll to position [56, 0]
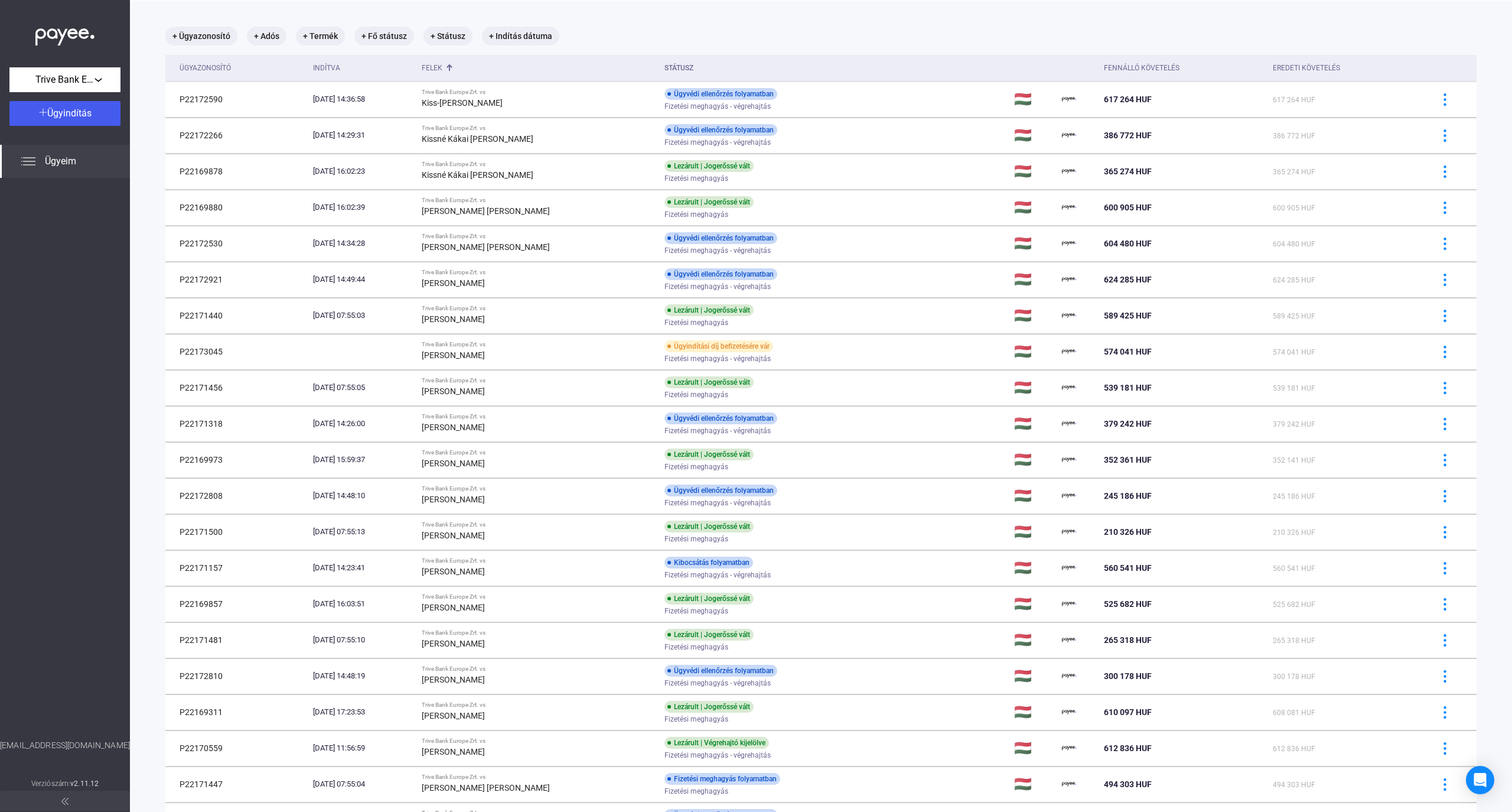
click at [43, 432] on div at bounding box center [65, 458] width 130 height 561
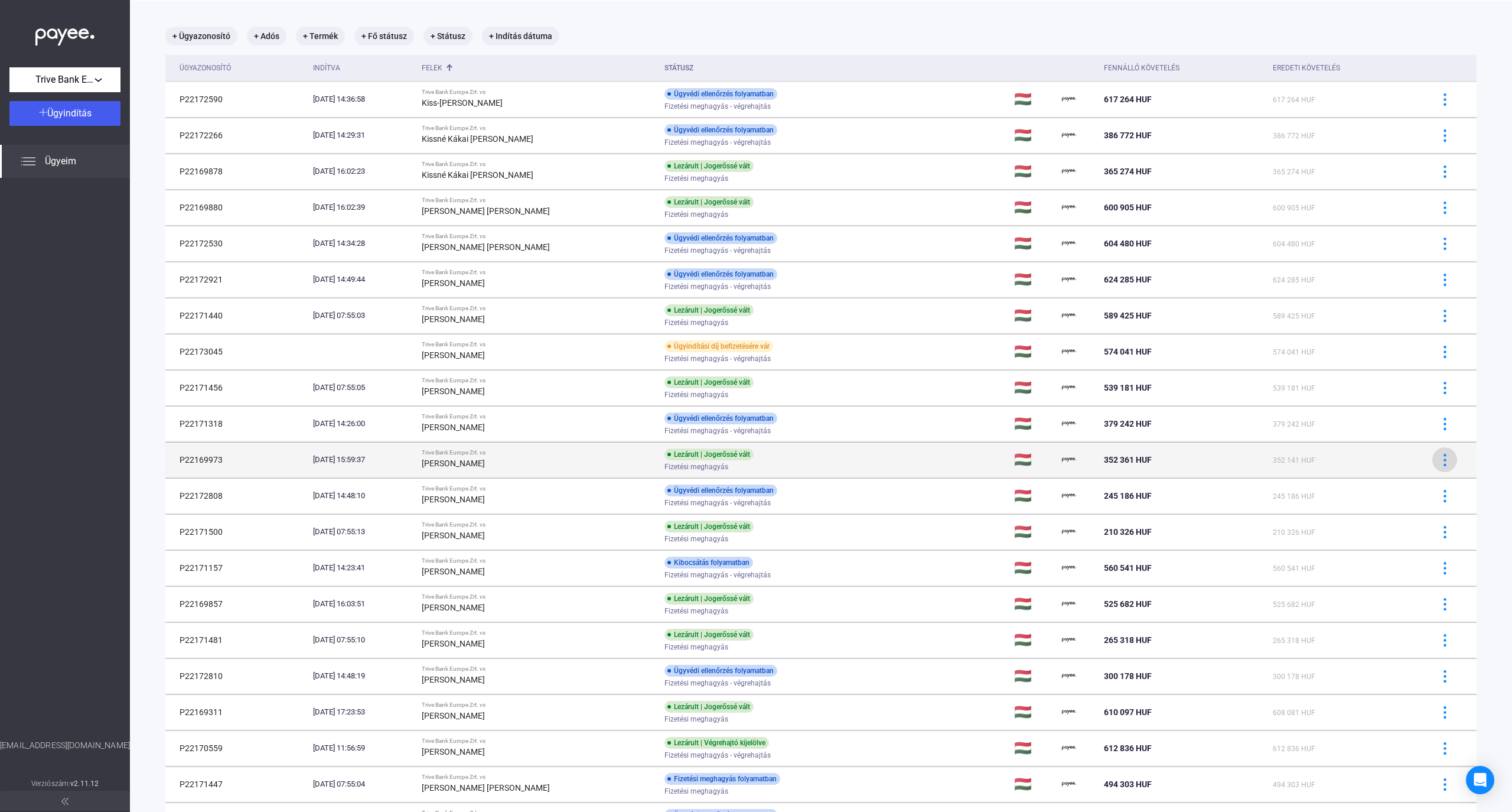
click at [1443, 457] on button at bounding box center [1445, 460] width 25 height 25
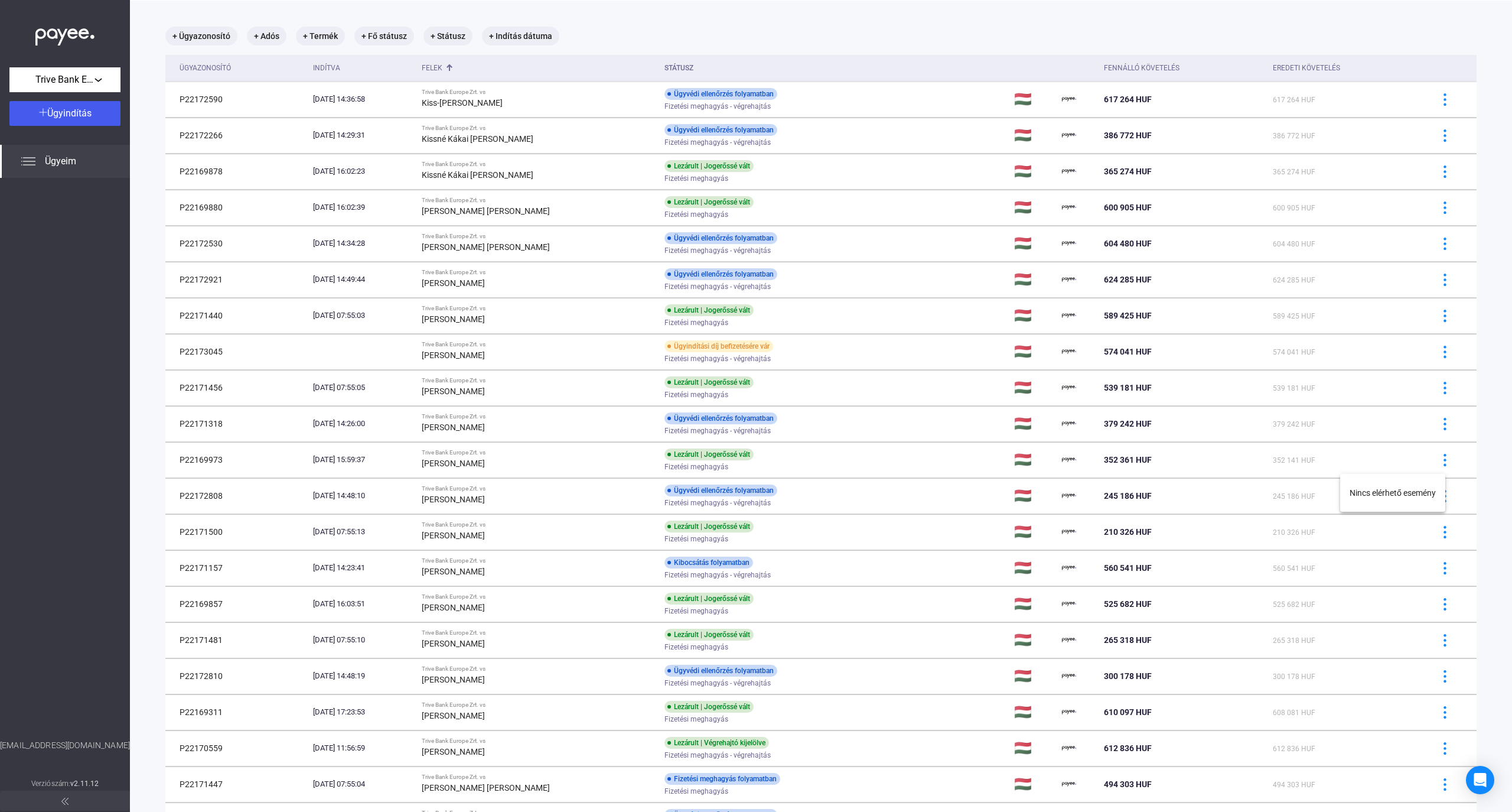
click at [435, 36] on div at bounding box center [756, 406] width 1512 height 812
click at [452, 35] on mat-chip "+ Státusz" at bounding box center [448, 36] width 49 height 19
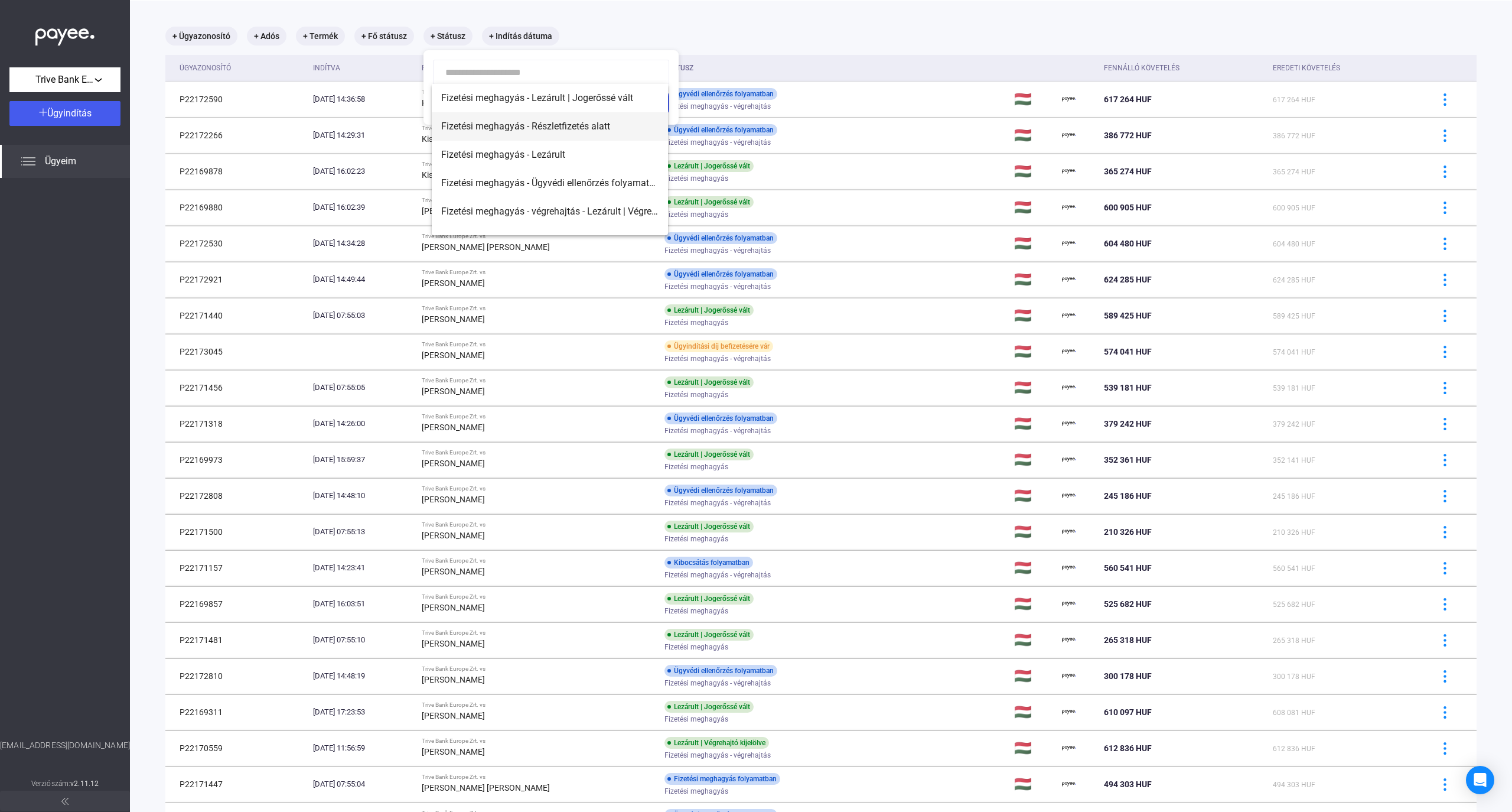
click at [515, 130] on span "Fizetési meghagyás - Részletfizetés alatt" at bounding box center [550, 127] width 218 height 14
type input "**********"
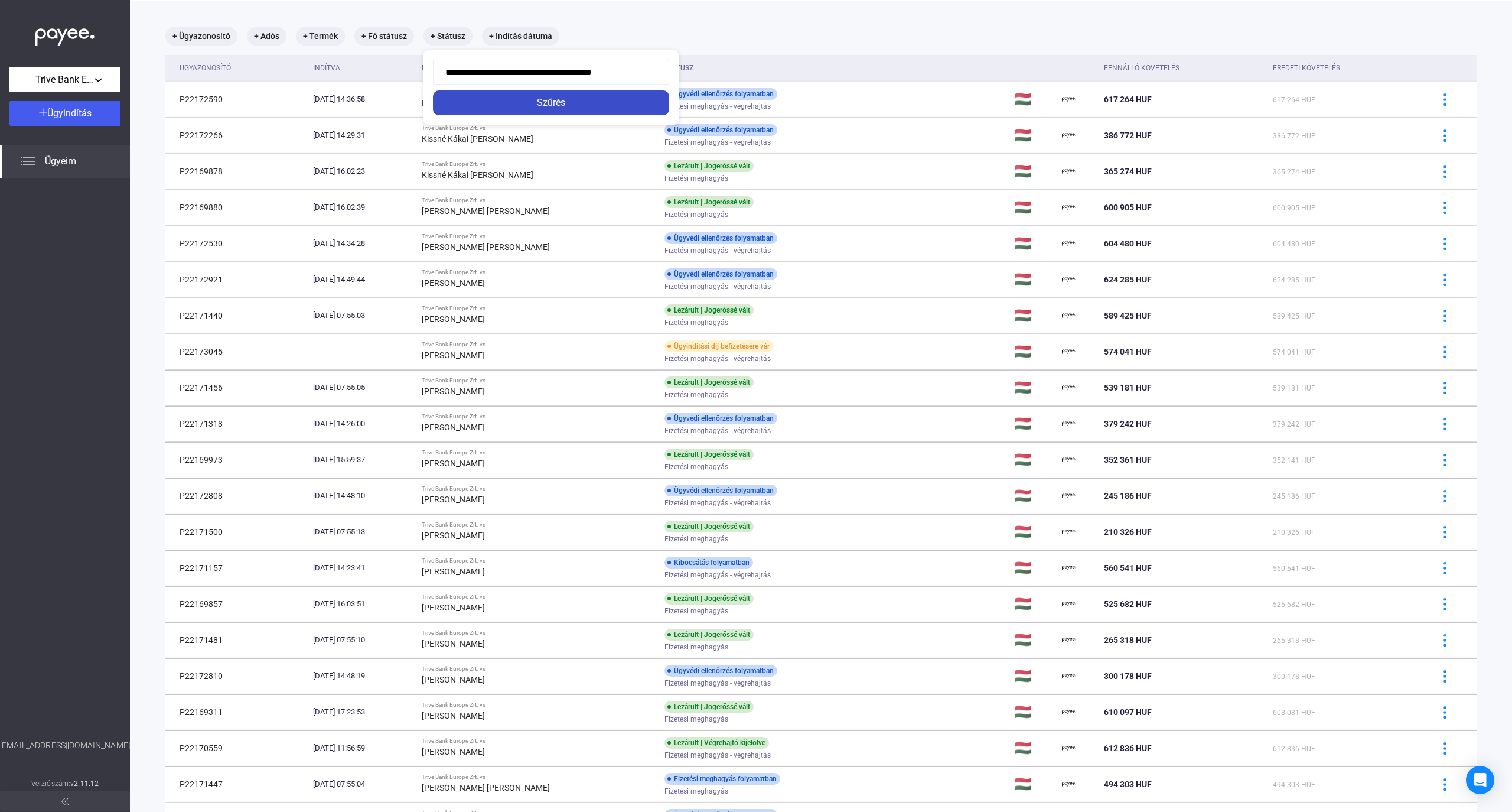
click at [549, 91] on button "Szűrés" at bounding box center [551, 103] width 236 height 25
